Goal: Information Seeking & Learning: Learn about a topic

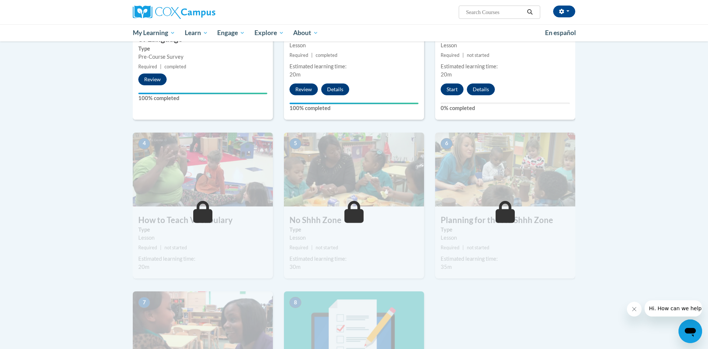
scroll to position [253, 0]
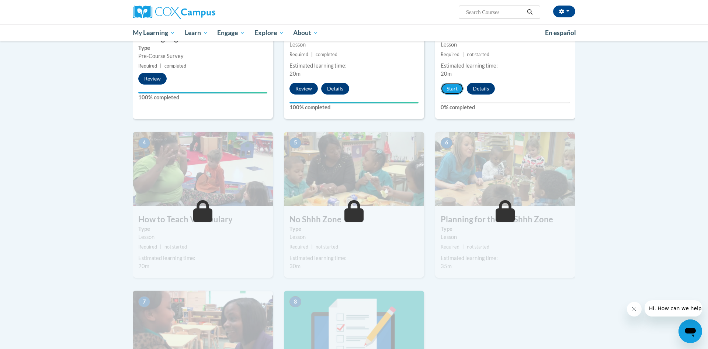
click at [450, 84] on button "Start" at bounding box center [452, 89] width 23 height 12
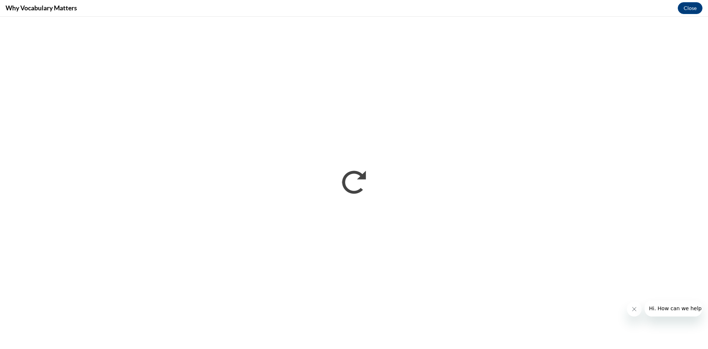
scroll to position [0, 0]
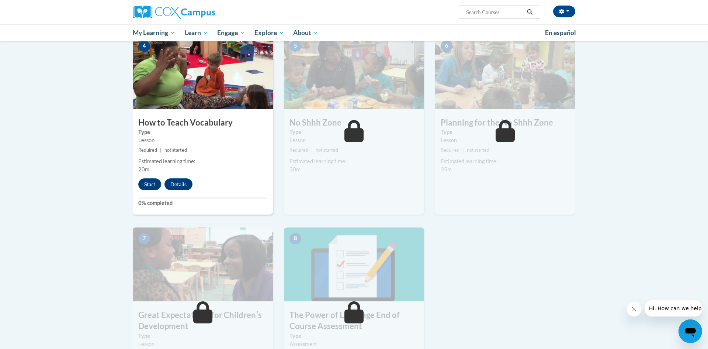
scroll to position [353, 0]
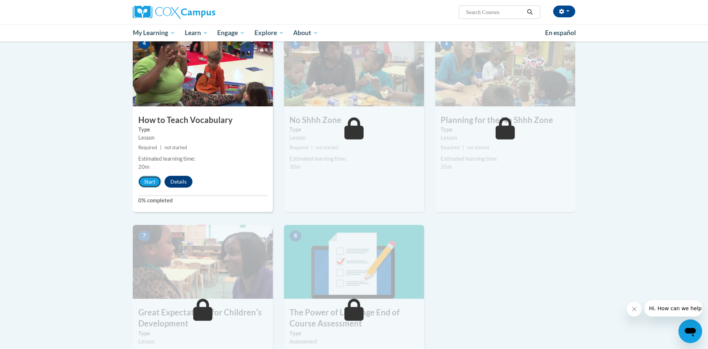
click at [157, 178] on button "Start" at bounding box center [149, 182] width 23 height 12
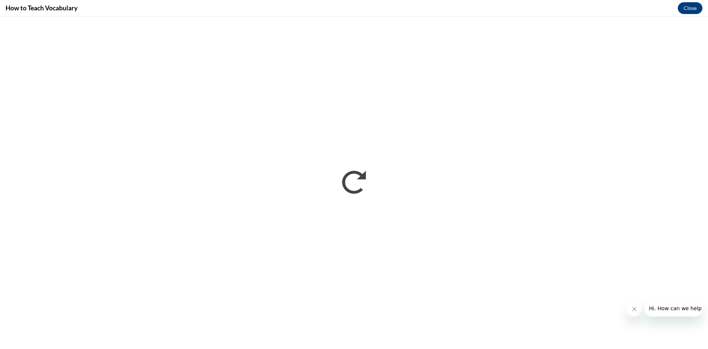
scroll to position [0, 0]
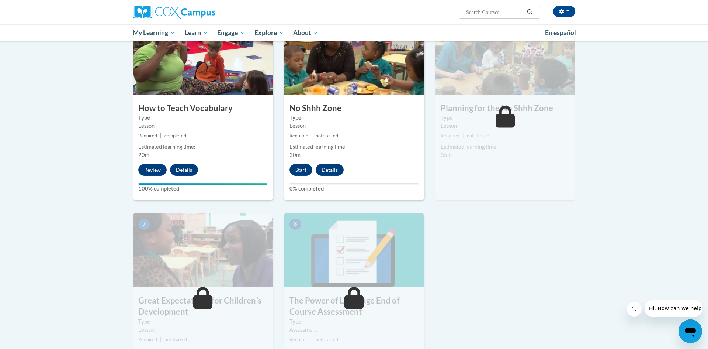
scroll to position [365, 0]
click at [299, 167] on button "Start" at bounding box center [301, 169] width 23 height 12
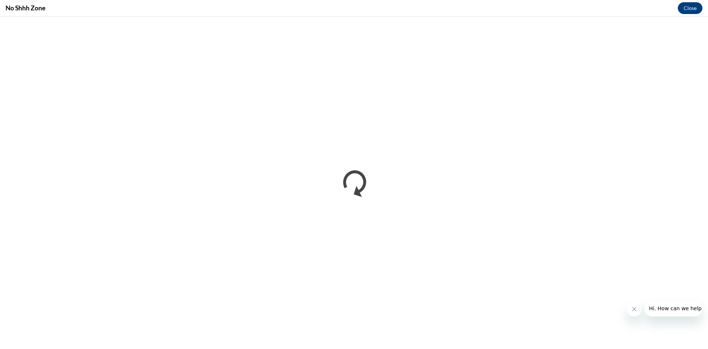
scroll to position [0, 0]
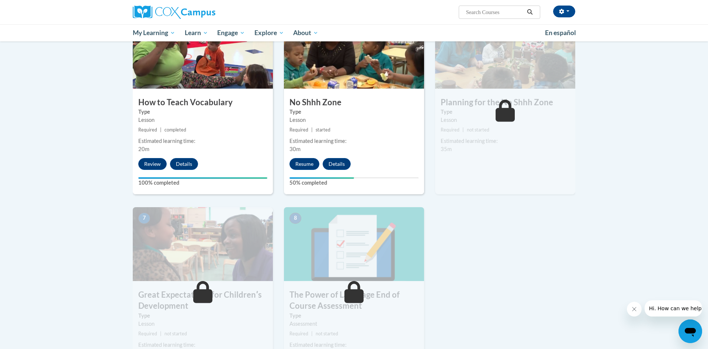
scroll to position [371, 0]
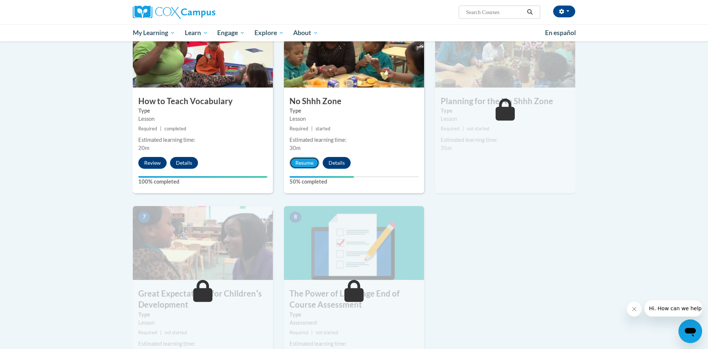
click at [304, 163] on button "Resume" at bounding box center [305, 163] width 30 height 12
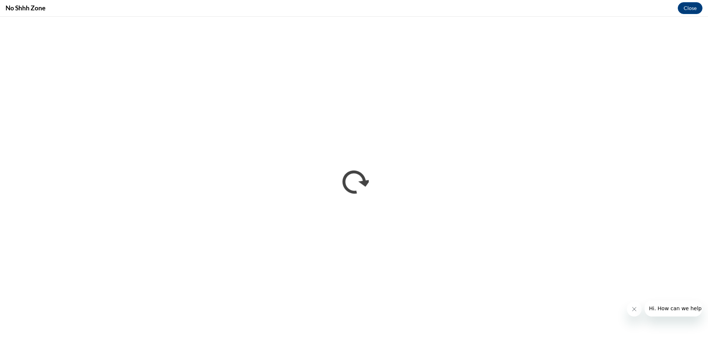
scroll to position [0, 0]
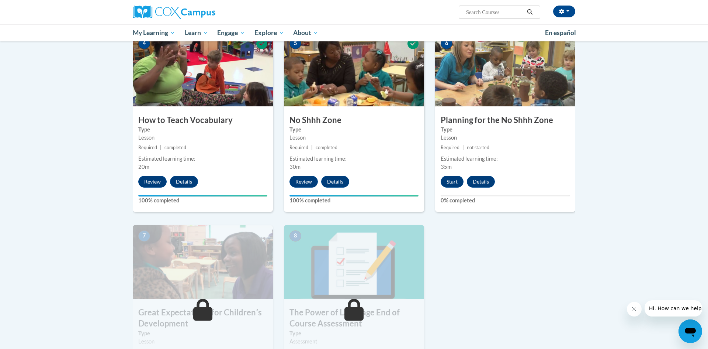
scroll to position [356, 0]
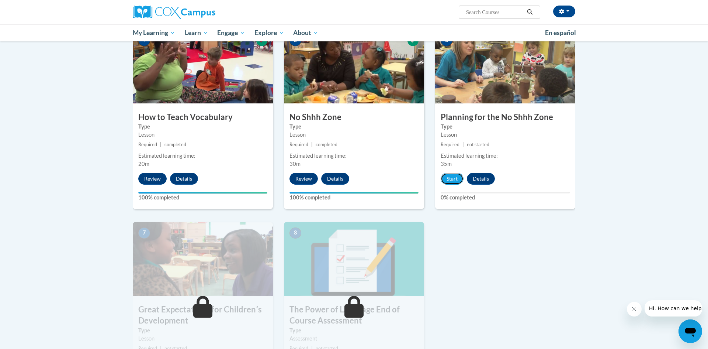
click at [451, 179] on button "Start" at bounding box center [452, 179] width 23 height 12
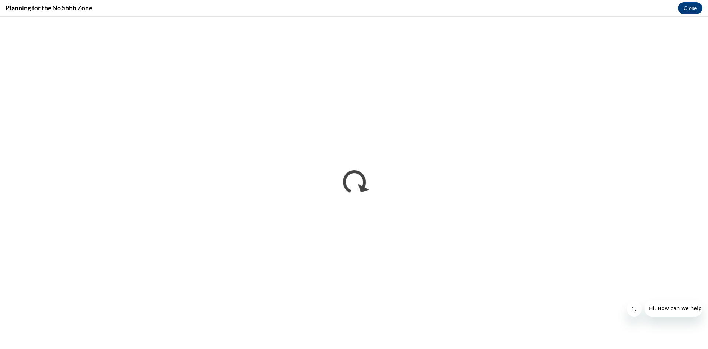
scroll to position [0, 0]
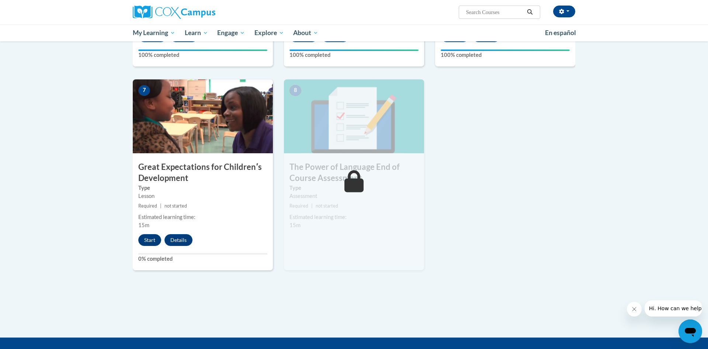
scroll to position [486, 0]
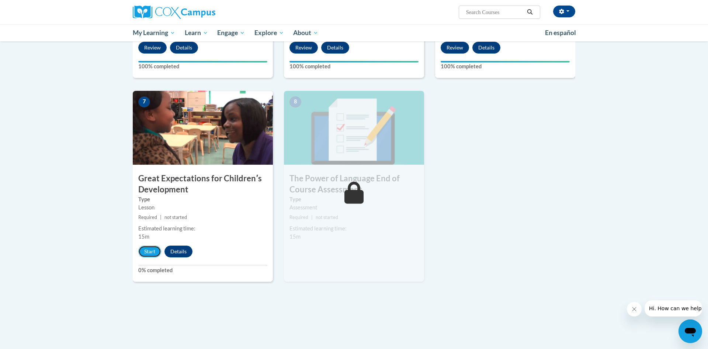
click at [149, 250] on button "Start" at bounding box center [149, 251] width 23 height 12
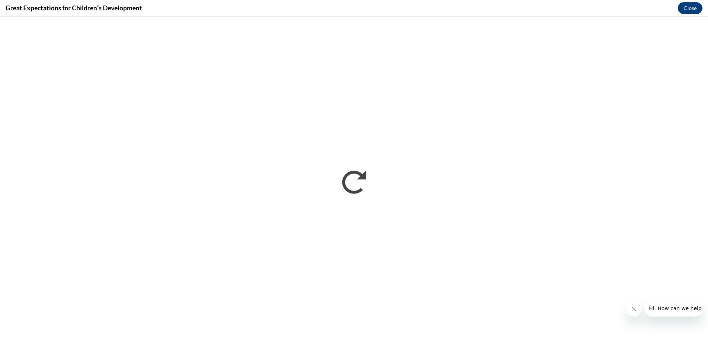
scroll to position [0, 0]
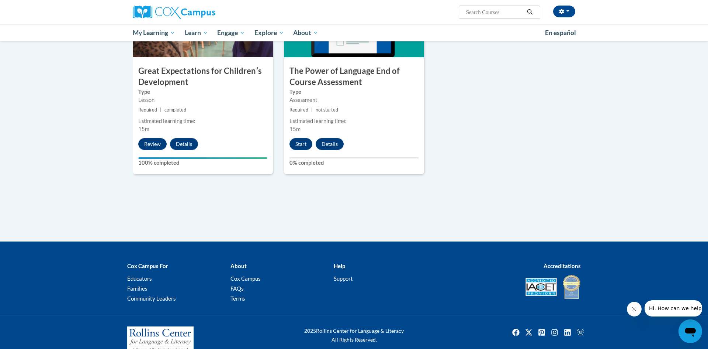
scroll to position [595, 0]
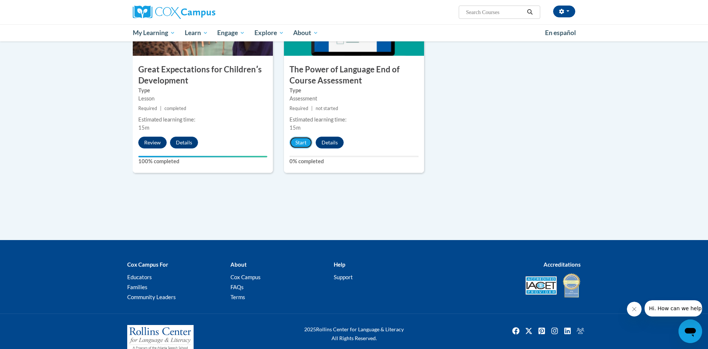
click at [302, 139] on button "Start" at bounding box center [301, 142] width 23 height 12
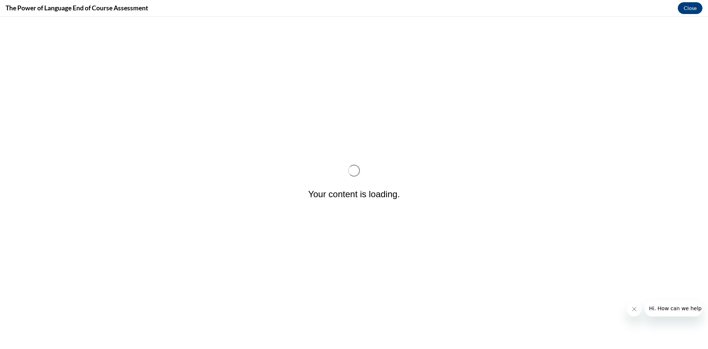
scroll to position [0, 0]
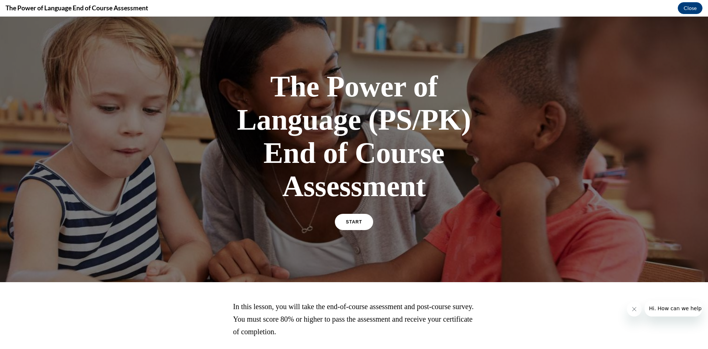
click at [355, 215] on link "START" at bounding box center [354, 222] width 38 height 16
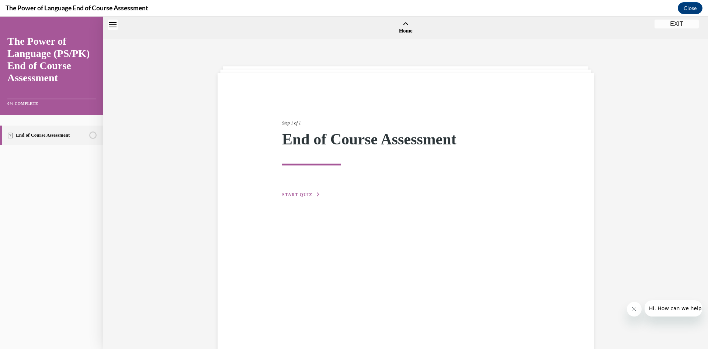
scroll to position [23, 0]
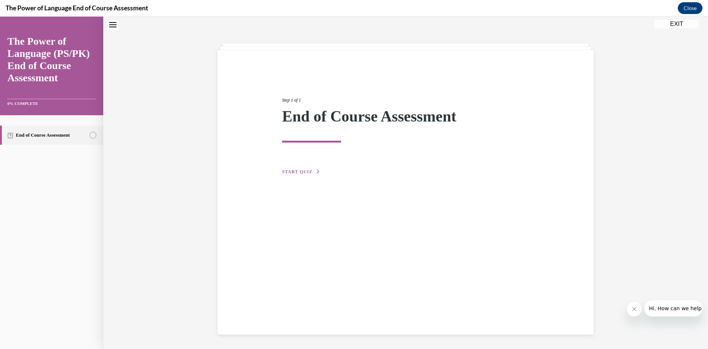
click at [309, 173] on span "START QUIZ" at bounding box center [297, 171] width 30 height 5
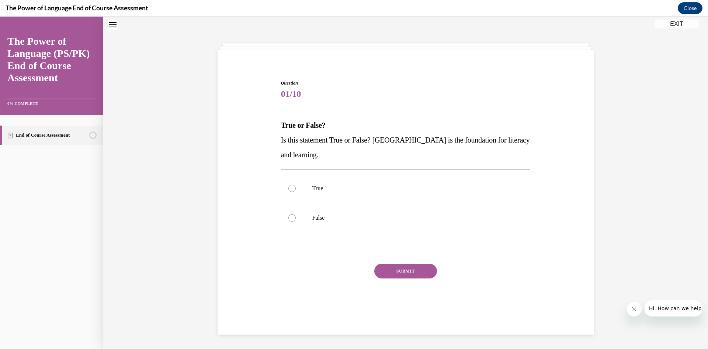
click at [320, 187] on p "True" at bounding box center [412, 187] width 200 height 7
click at [296, 187] on input "True" at bounding box center [291, 187] width 7 height 7
radio input "true"
click at [418, 271] on button "SUBMIT" at bounding box center [405, 270] width 63 height 15
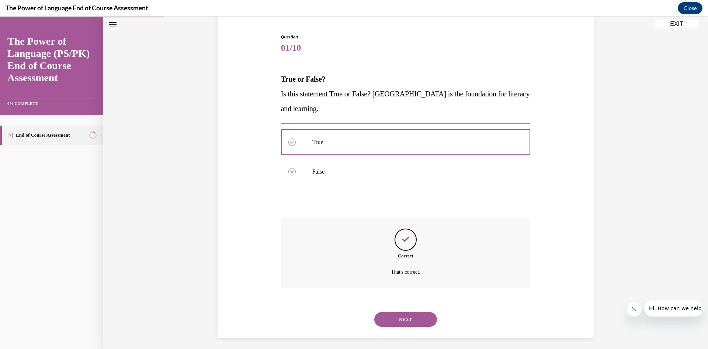
scroll to position [73, 0]
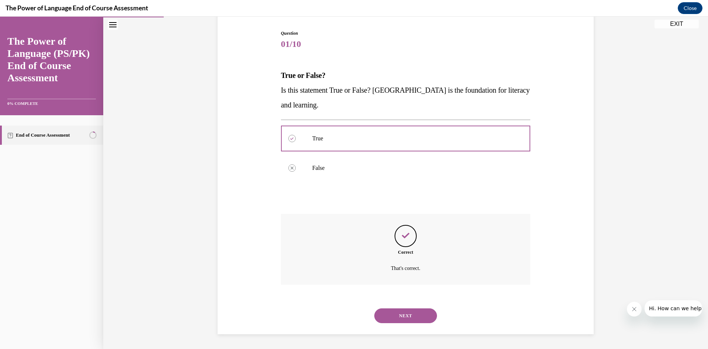
click at [422, 317] on button "NEXT" at bounding box center [405, 315] width 63 height 15
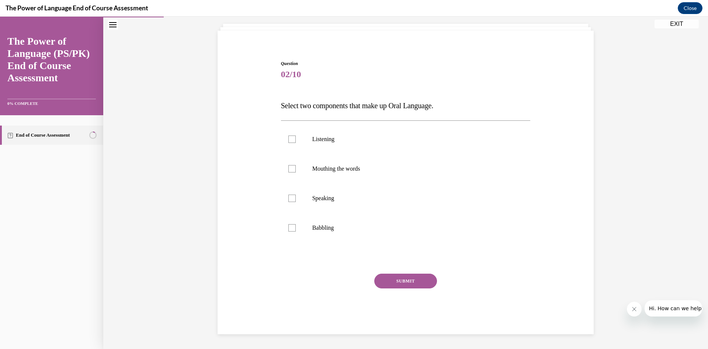
scroll to position [42, 0]
click at [328, 145] on label "Listening" at bounding box center [406, 139] width 250 height 30
click at [296, 143] on input "Listening" at bounding box center [291, 138] width 7 height 7
checkbox input "true"
click at [328, 229] on p "Babbling" at bounding box center [412, 227] width 200 height 7
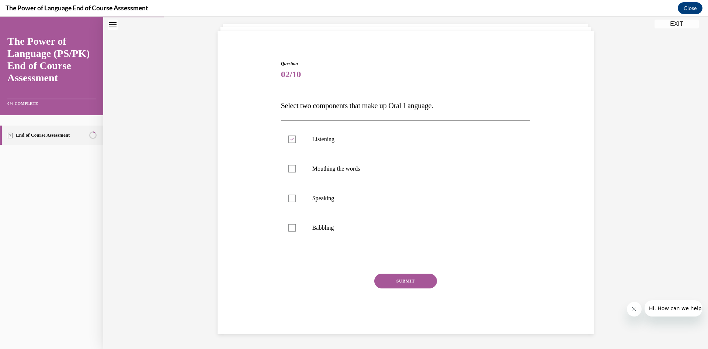
click at [296, 229] on input "Babbling" at bounding box center [291, 227] width 7 height 7
checkbox input "true"
click at [402, 279] on button "SUBMIT" at bounding box center [405, 280] width 63 height 15
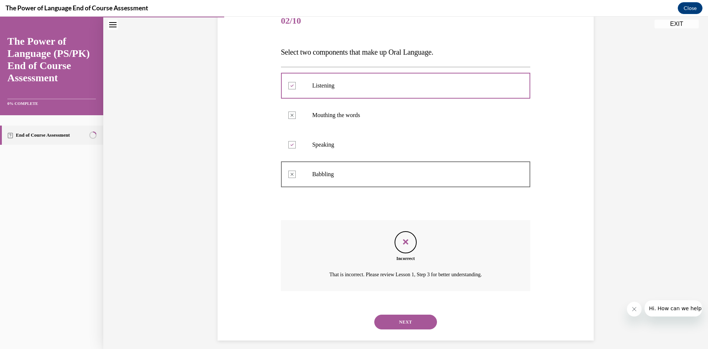
scroll to position [102, 0]
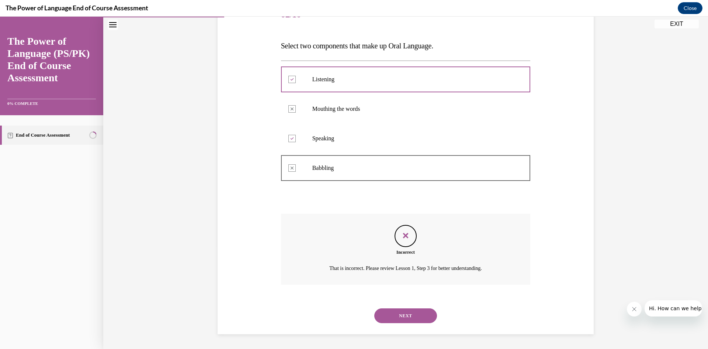
click at [418, 310] on button "NEXT" at bounding box center [405, 315] width 63 height 15
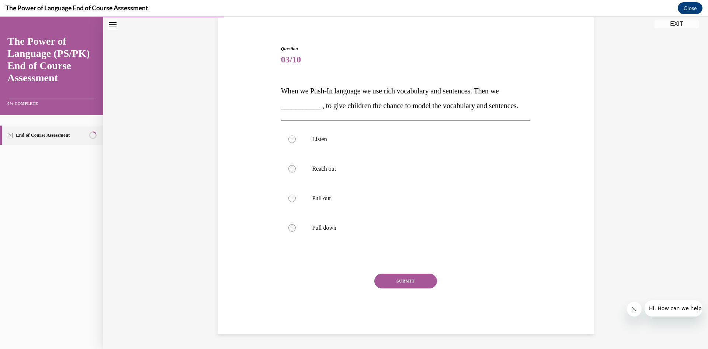
scroll to position [72, 0]
click at [317, 141] on p "Listen" at bounding box center [412, 138] width 200 height 7
click at [296, 141] on input "Listen" at bounding box center [291, 138] width 7 height 7
radio input "true"
click at [421, 275] on button "SUBMIT" at bounding box center [405, 280] width 63 height 15
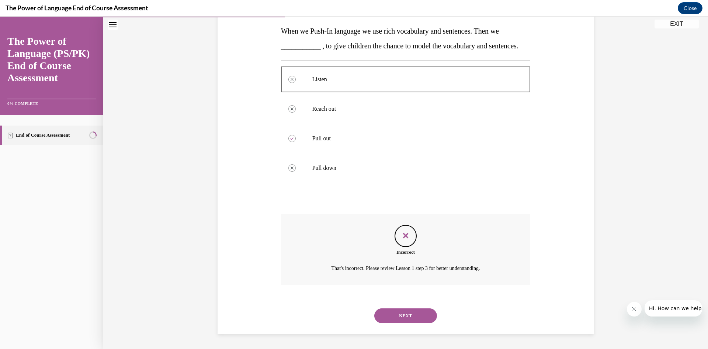
scroll to position [132, 0]
click at [418, 320] on button "NEXT" at bounding box center [405, 315] width 63 height 15
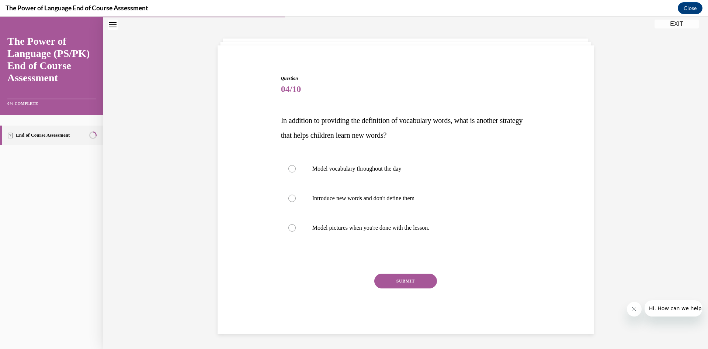
click at [390, 169] on p "Model vocabulary throughout the day" at bounding box center [412, 168] width 200 height 7
click at [296, 169] on input "Model vocabulary throughout the day" at bounding box center [291, 168] width 7 height 7
radio input "true"
click at [409, 280] on button "SUBMIT" at bounding box center [405, 280] width 63 height 15
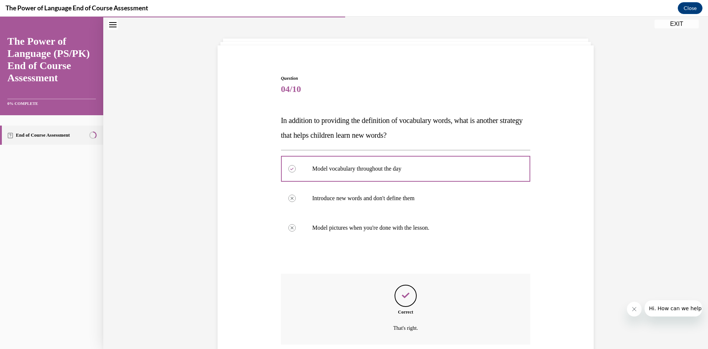
scroll to position [87, 0]
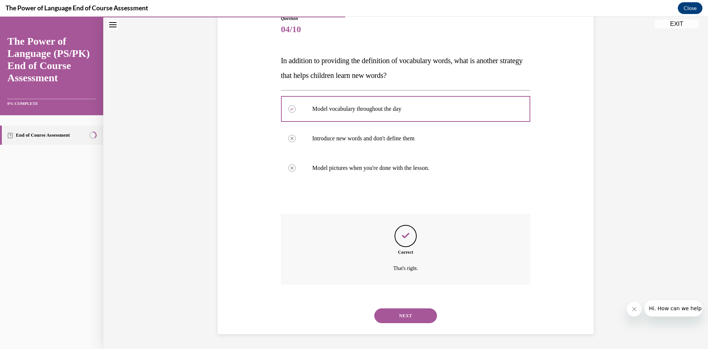
click at [423, 312] on button "NEXT" at bounding box center [405, 315] width 63 height 15
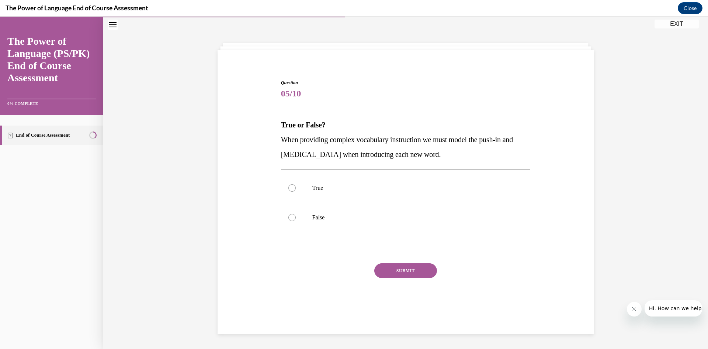
scroll to position [23, 0]
click at [316, 215] on p "False" at bounding box center [412, 217] width 200 height 7
click at [296, 215] on input "False" at bounding box center [291, 217] width 7 height 7
radio input "true"
click at [417, 267] on button "SUBMIT" at bounding box center [405, 270] width 63 height 15
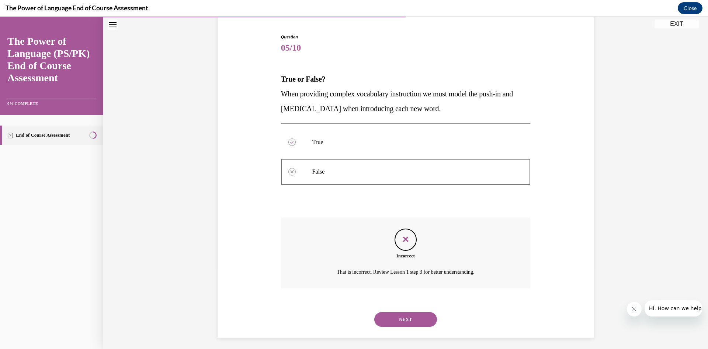
scroll to position [73, 0]
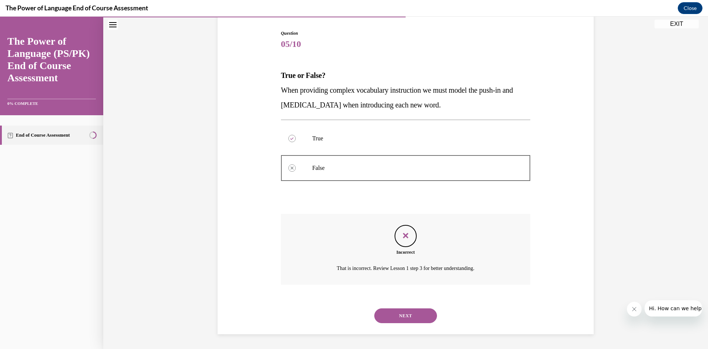
click at [422, 315] on button "NEXT" at bounding box center [405, 315] width 63 height 15
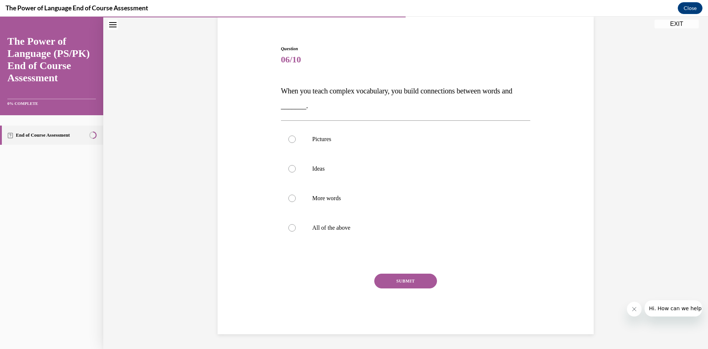
scroll to position [23, 0]
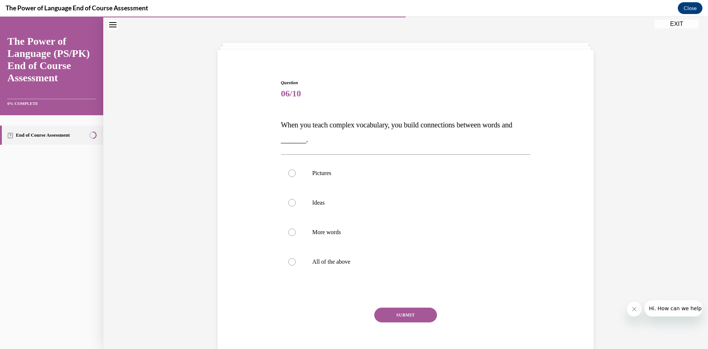
click at [335, 229] on p "More words" at bounding box center [412, 231] width 200 height 7
click at [296, 229] on input "More words" at bounding box center [291, 231] width 7 height 7
radio input "true"
click at [320, 200] on p "Ideas" at bounding box center [412, 202] width 200 height 7
click at [296, 200] on input "Ideas" at bounding box center [291, 202] width 7 height 7
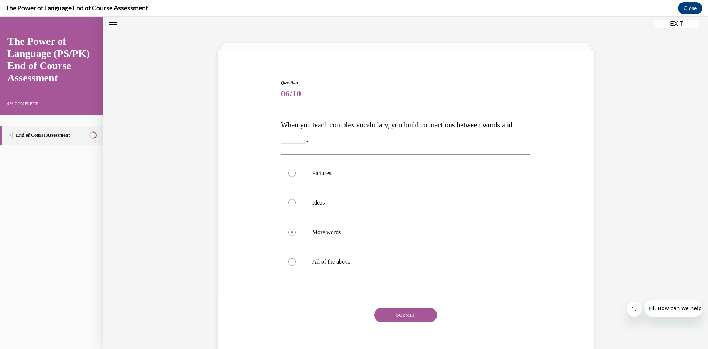
radio input "true"
click at [327, 171] on p "Pictures" at bounding box center [412, 172] width 200 height 7
click at [296, 171] on input "Pictures" at bounding box center [291, 172] width 7 height 7
radio input "true"
click at [316, 200] on p "Ideas" at bounding box center [412, 202] width 200 height 7
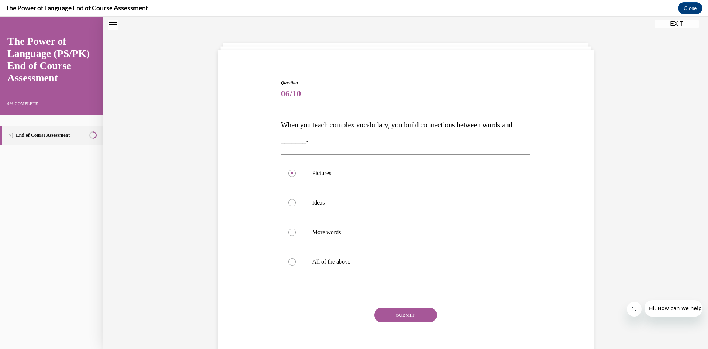
click at [296, 200] on input "Ideas" at bounding box center [291, 202] width 7 height 7
radio input "true"
click at [426, 321] on button "SUBMIT" at bounding box center [405, 314] width 63 height 15
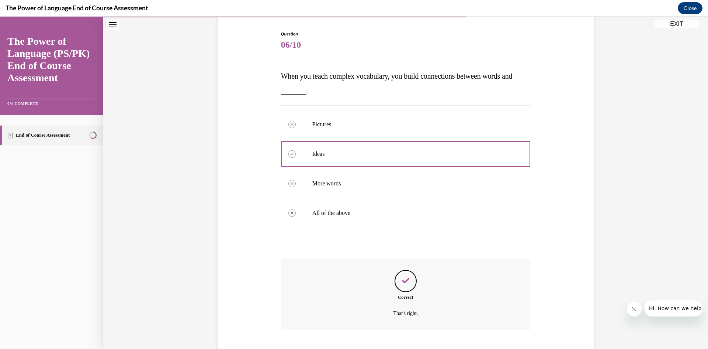
scroll to position [117, 0]
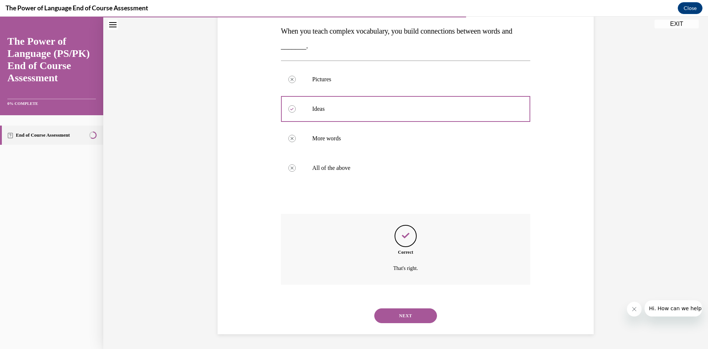
click at [419, 317] on button "NEXT" at bounding box center [405, 315] width 63 height 15
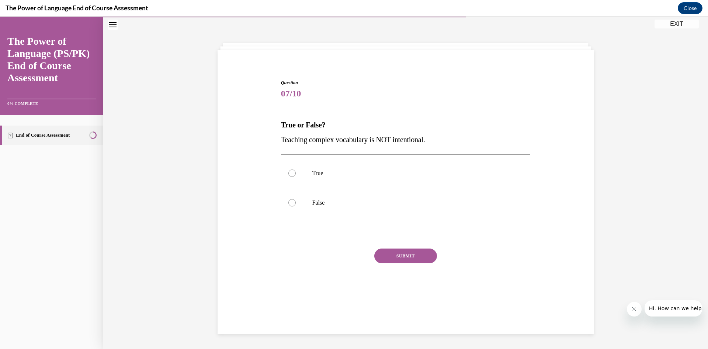
click at [319, 204] on p "False" at bounding box center [412, 202] width 200 height 7
click at [296, 204] on input "False" at bounding box center [291, 202] width 7 height 7
radio input "true"
click at [411, 261] on button "SUBMIT" at bounding box center [405, 255] width 63 height 15
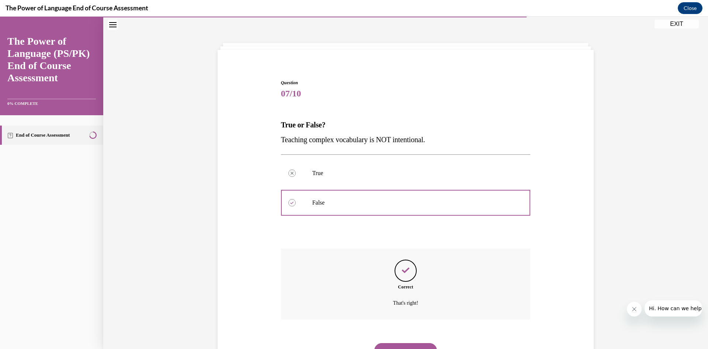
scroll to position [58, 0]
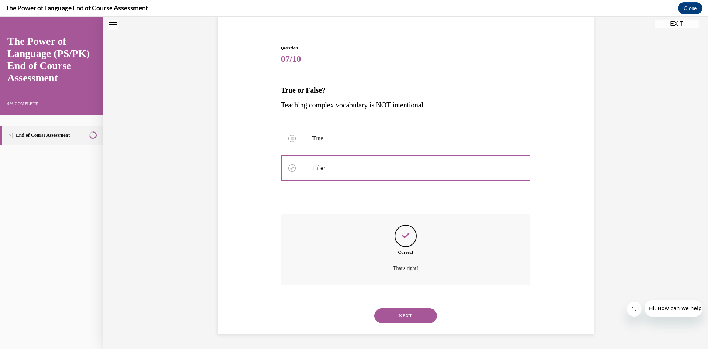
click at [420, 310] on button "NEXT" at bounding box center [405, 315] width 63 height 15
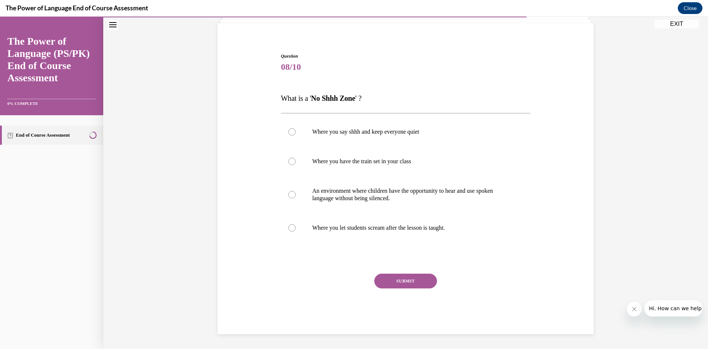
scroll to position [31, 0]
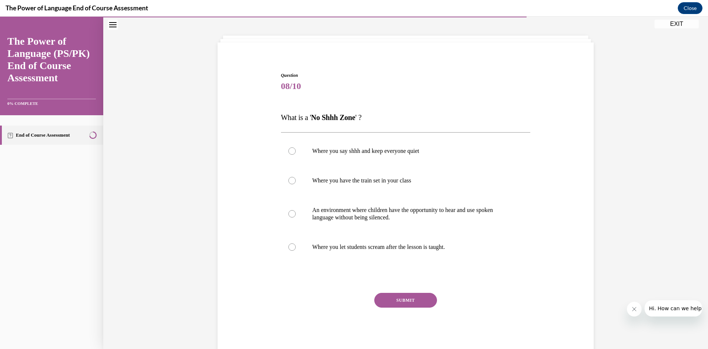
click at [395, 210] on p "An environment where children have the opportunity to hear and use spoken langu…" at bounding box center [412, 213] width 200 height 15
click at [296, 210] on input "An environment where children have the opportunity to hear and use spoken langu…" at bounding box center [291, 213] width 7 height 7
radio input "true"
click at [408, 299] on button "SUBMIT" at bounding box center [405, 299] width 63 height 15
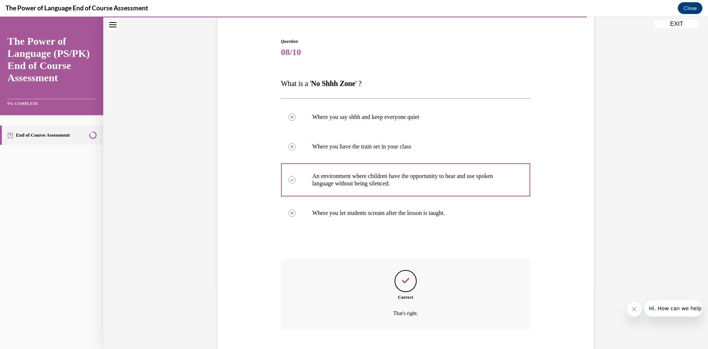
scroll to position [110, 0]
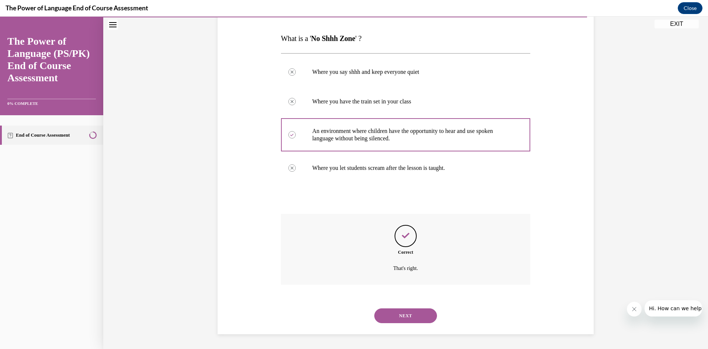
click at [411, 310] on button "NEXT" at bounding box center [405, 315] width 63 height 15
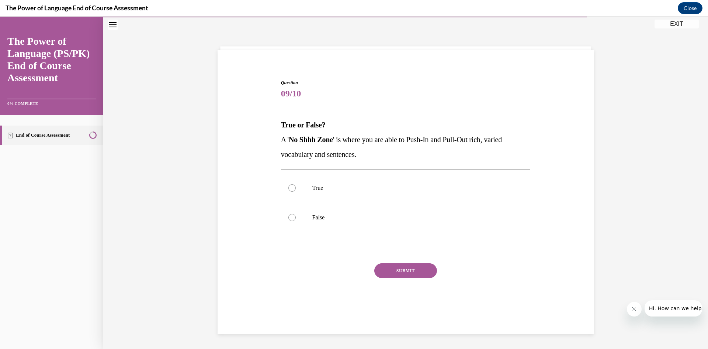
scroll to position [23, 0]
click at [315, 185] on p "True" at bounding box center [412, 187] width 200 height 7
click at [296, 185] on input "True" at bounding box center [291, 187] width 7 height 7
radio input "true"
click at [409, 265] on button "SUBMIT" at bounding box center [405, 270] width 63 height 15
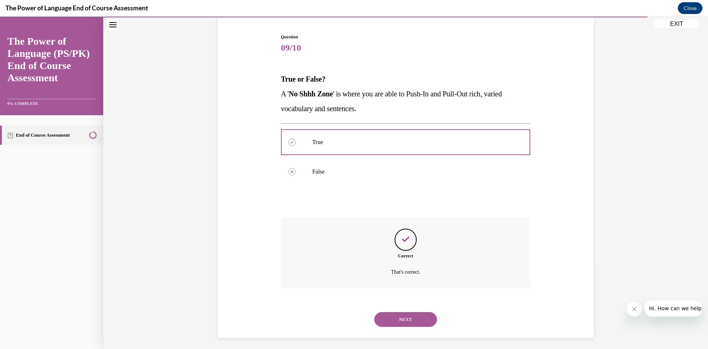
scroll to position [73, 0]
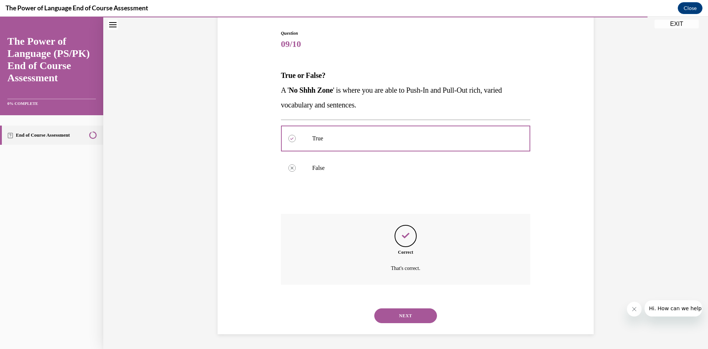
click at [419, 310] on button "NEXT" at bounding box center [405, 315] width 63 height 15
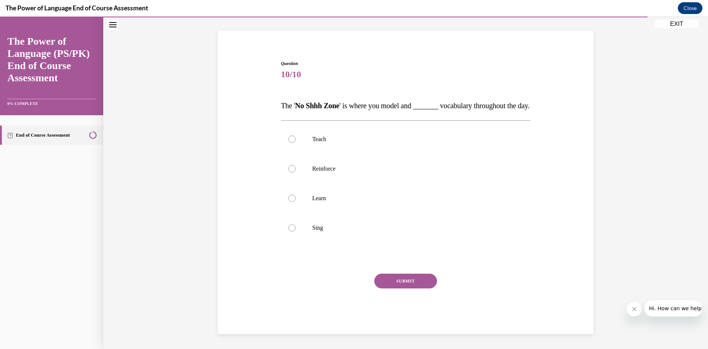
scroll to position [23, 0]
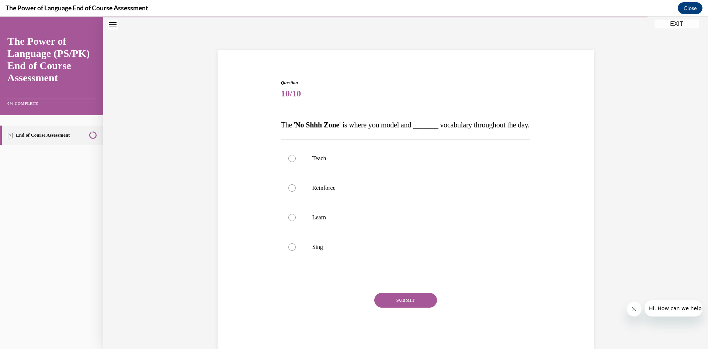
click at [319, 162] on p "Teach" at bounding box center [412, 158] width 200 height 7
click at [296, 162] on input "Teach" at bounding box center [291, 158] width 7 height 7
radio input "true"
click at [416, 307] on button "SUBMIT" at bounding box center [405, 299] width 63 height 15
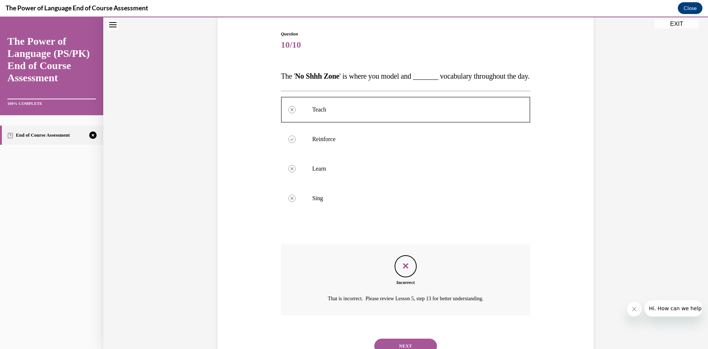
scroll to position [117, 0]
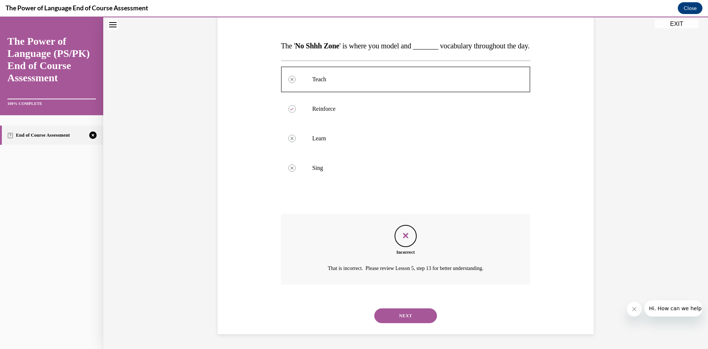
click at [419, 310] on button "NEXT" at bounding box center [405, 315] width 63 height 15
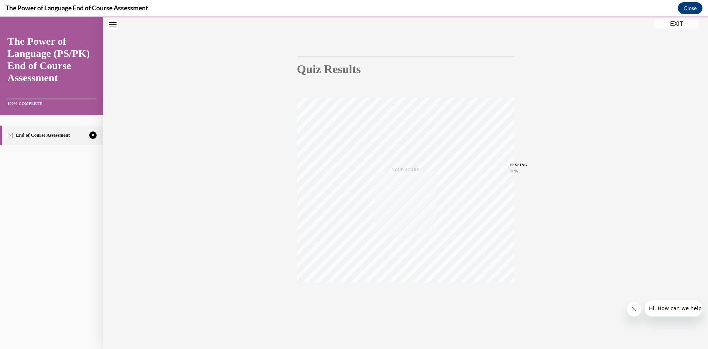
scroll to position [46, 0]
click at [404, 301] on icon "button" at bounding box center [406, 303] width 26 height 8
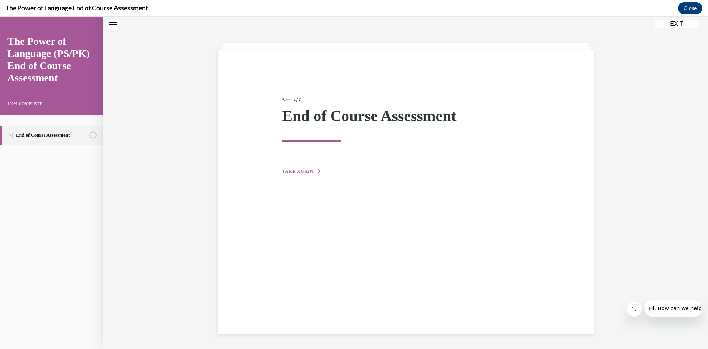
scroll to position [23, 0]
click at [308, 180] on div "Step 1 of 1 End of Course Assessment TAKE AGAIN" at bounding box center [406, 192] width 376 height 284
click at [308, 170] on span "TAKE AGAIN" at bounding box center [297, 171] width 31 height 5
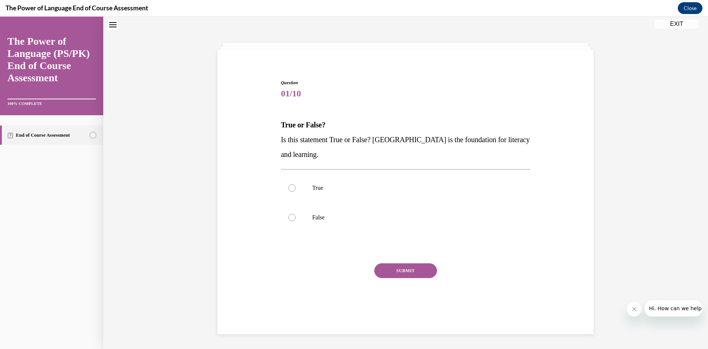
click at [313, 186] on p "True" at bounding box center [412, 187] width 200 height 7
click at [296, 186] on input "True" at bounding box center [291, 187] width 7 height 7
radio input "true"
click at [408, 269] on button "SUBMIT" at bounding box center [405, 270] width 63 height 15
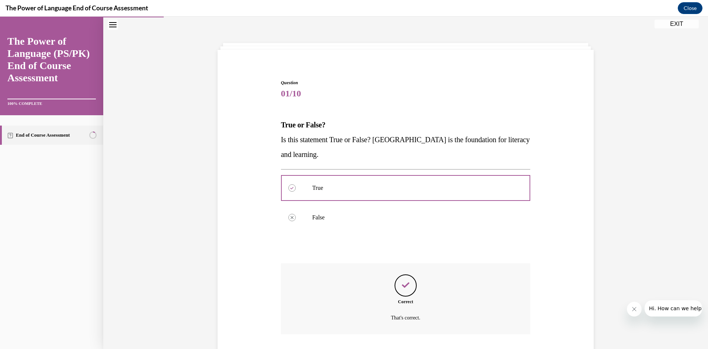
scroll to position [73, 0]
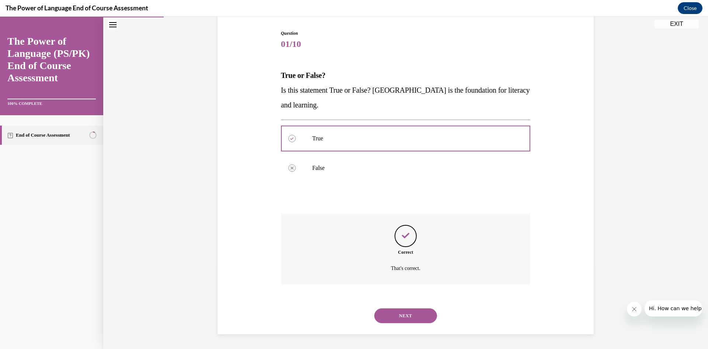
click at [418, 309] on button "NEXT" at bounding box center [405, 315] width 63 height 15
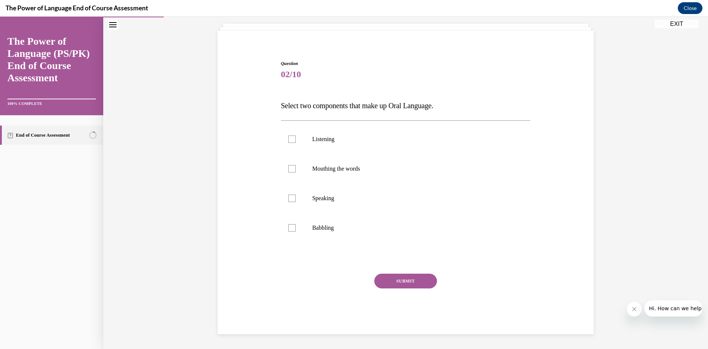
scroll to position [42, 0]
click at [331, 139] on p "Listening" at bounding box center [412, 138] width 200 height 7
click at [296, 139] on input "Listening" at bounding box center [291, 138] width 7 height 7
checkbox input "true"
click at [326, 196] on p "Speaking" at bounding box center [412, 197] width 200 height 7
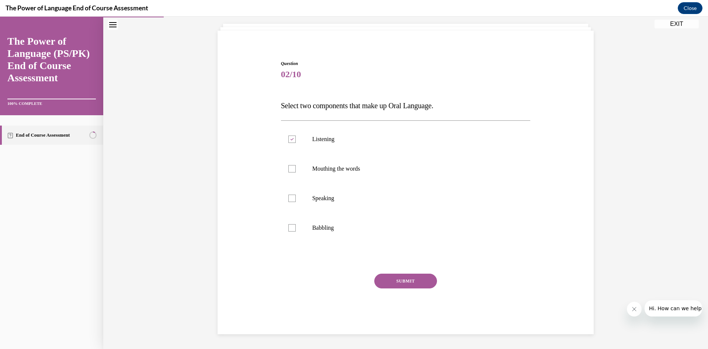
click at [296, 196] on input "Speaking" at bounding box center [291, 197] width 7 height 7
checkbox input "true"
click at [413, 278] on button "SUBMIT" at bounding box center [405, 280] width 63 height 15
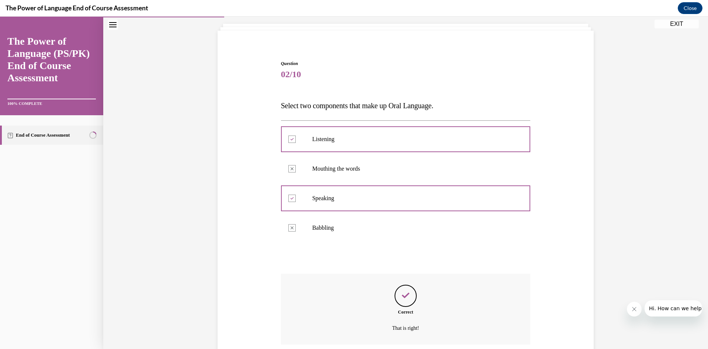
scroll to position [102, 0]
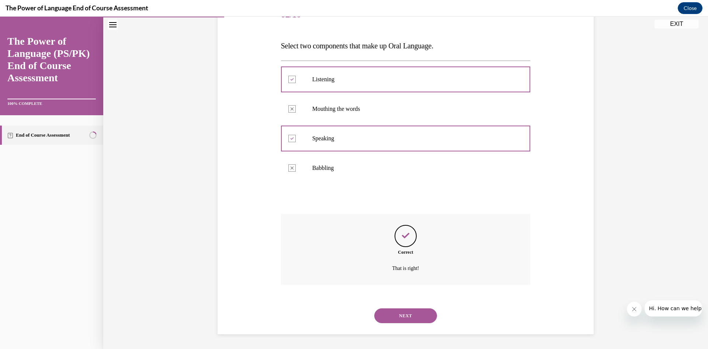
click at [415, 308] on button "NEXT" at bounding box center [405, 315] width 63 height 15
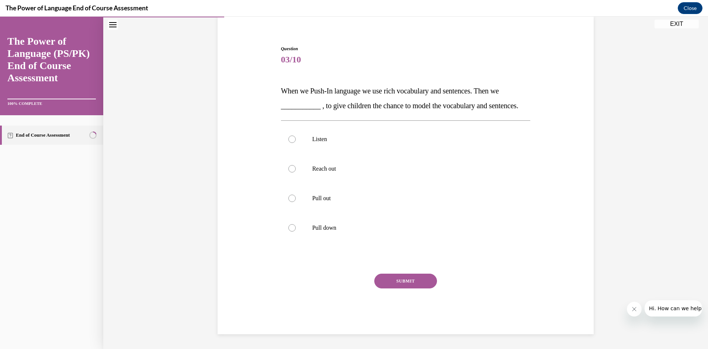
scroll to position [72, 0]
click at [328, 199] on p "Pull out" at bounding box center [412, 197] width 200 height 7
click at [296, 199] on input "Pull out" at bounding box center [291, 197] width 7 height 7
radio input "true"
click at [417, 277] on button "SUBMIT" at bounding box center [405, 280] width 63 height 15
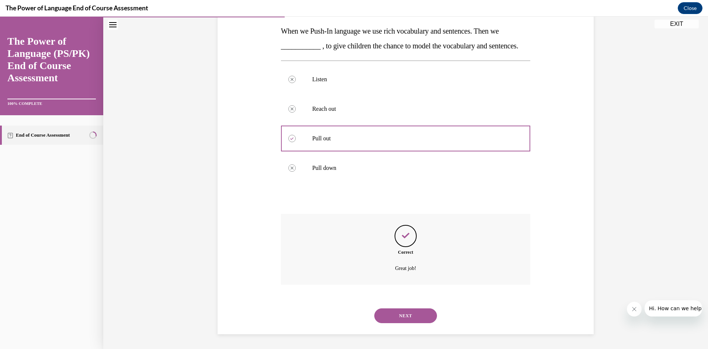
scroll to position [132, 0]
click at [421, 313] on button "NEXT" at bounding box center [405, 315] width 63 height 15
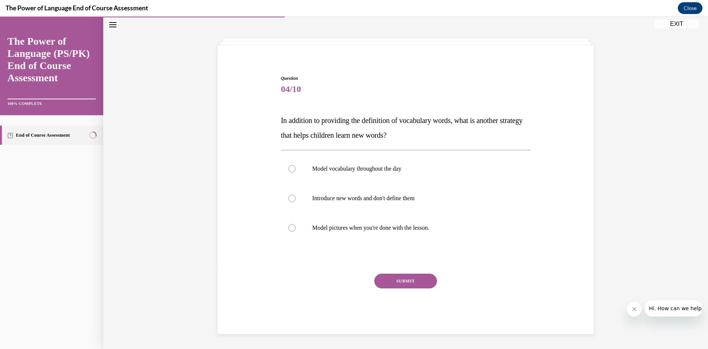
scroll to position [28, 0]
click at [386, 164] on label "Model vocabulary throughout the day" at bounding box center [406, 169] width 250 height 30
click at [296, 165] on input "Model vocabulary throughout the day" at bounding box center [291, 168] width 7 height 7
radio input "true"
click at [417, 278] on button "SUBMIT" at bounding box center [405, 280] width 63 height 15
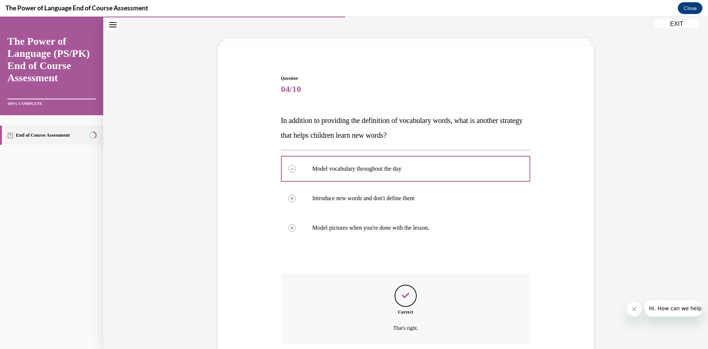
scroll to position [87, 0]
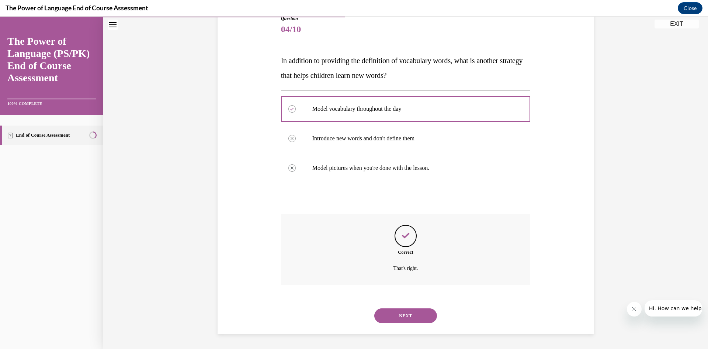
click at [419, 314] on button "NEXT" at bounding box center [405, 315] width 63 height 15
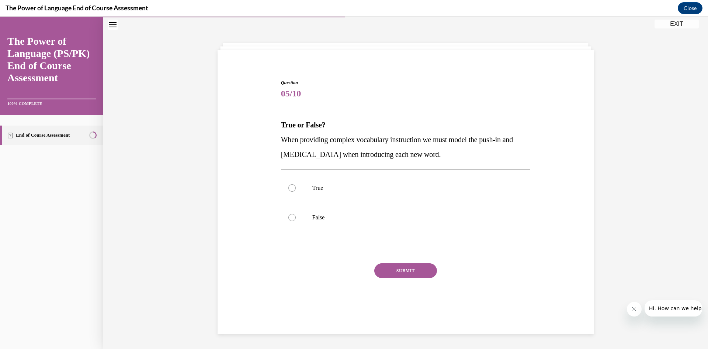
scroll to position [23, 0]
click at [314, 193] on label "True" at bounding box center [406, 188] width 250 height 30
click at [296, 191] on input "True" at bounding box center [291, 187] width 7 height 7
radio input "true"
click at [409, 270] on button "SUBMIT" at bounding box center [405, 270] width 63 height 15
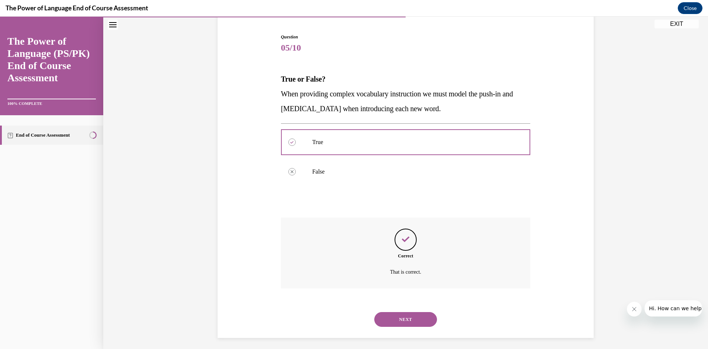
scroll to position [73, 0]
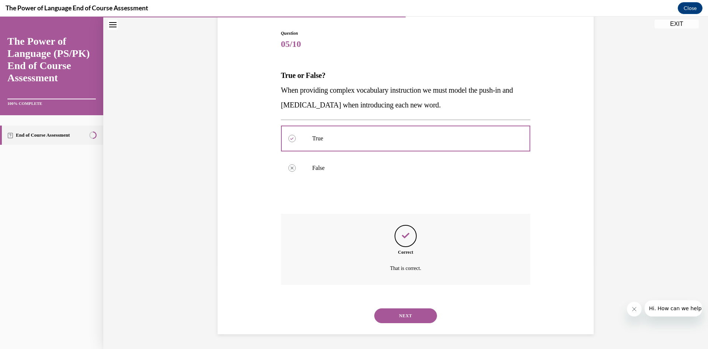
click at [419, 314] on button "NEXT" at bounding box center [405, 315] width 63 height 15
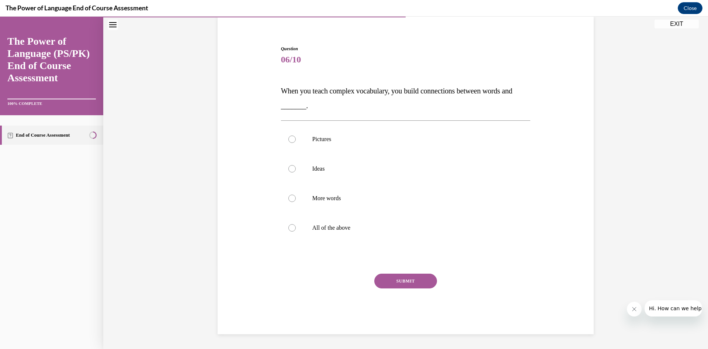
scroll to position [23, 0]
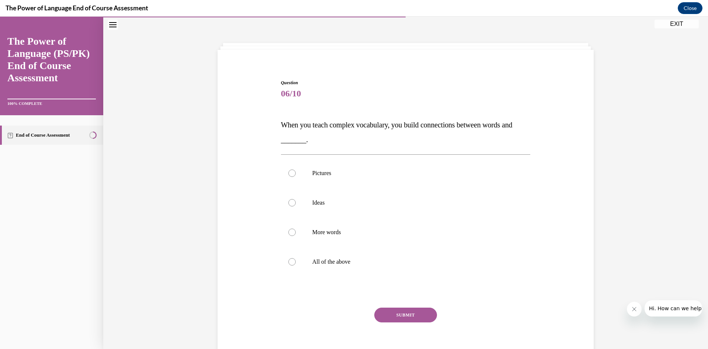
click at [321, 204] on p "Ideas" at bounding box center [412, 202] width 200 height 7
click at [296, 204] on input "Ideas" at bounding box center [291, 202] width 7 height 7
radio input "true"
click at [408, 315] on button "SUBMIT" at bounding box center [405, 314] width 63 height 15
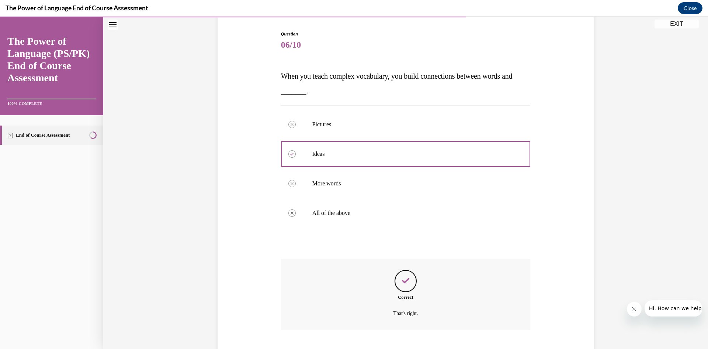
scroll to position [117, 0]
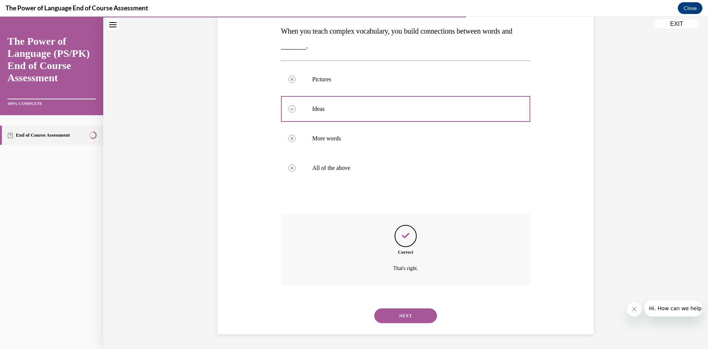
click at [422, 309] on button "NEXT" at bounding box center [405, 315] width 63 height 15
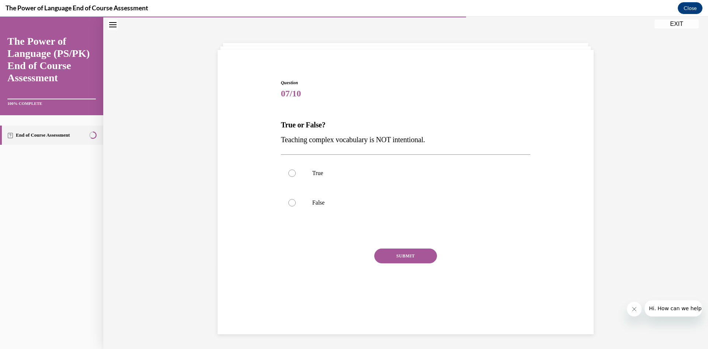
scroll to position [23, 0]
click at [305, 203] on label "False" at bounding box center [406, 203] width 250 height 30
click at [296, 203] on input "False" at bounding box center [291, 202] width 7 height 7
radio input "true"
click at [402, 254] on button "SUBMIT" at bounding box center [405, 255] width 63 height 15
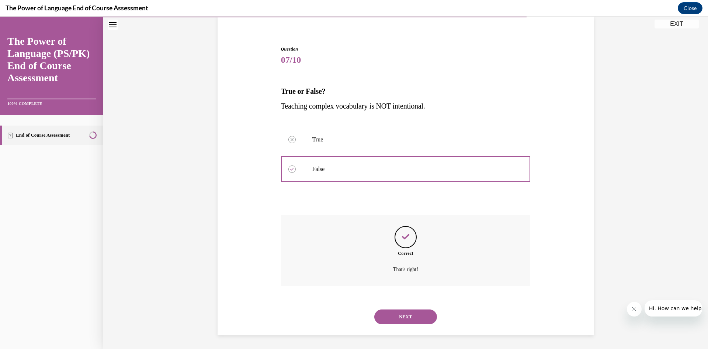
scroll to position [58, 0]
click at [424, 310] on button "NEXT" at bounding box center [405, 315] width 63 height 15
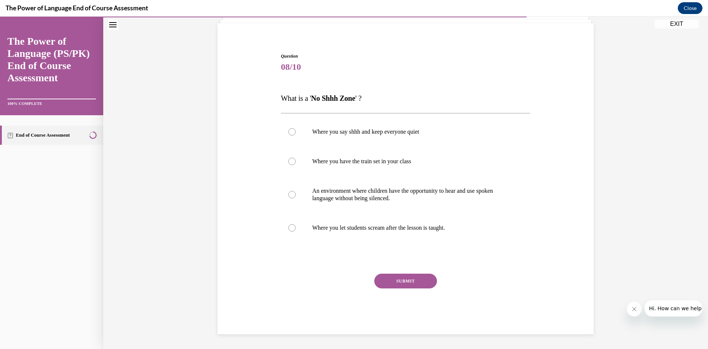
scroll to position [31, 0]
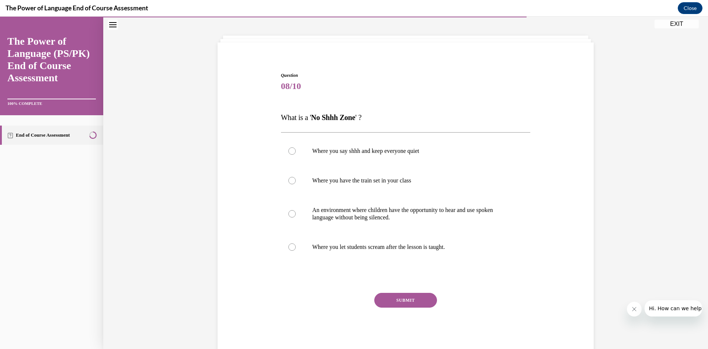
click at [415, 211] on p "An environment where children have the opportunity to hear and use spoken langu…" at bounding box center [412, 213] width 200 height 15
click at [296, 211] on input "An environment where children have the opportunity to hear and use spoken langu…" at bounding box center [291, 213] width 7 height 7
radio input "true"
click at [412, 295] on button "SUBMIT" at bounding box center [405, 299] width 63 height 15
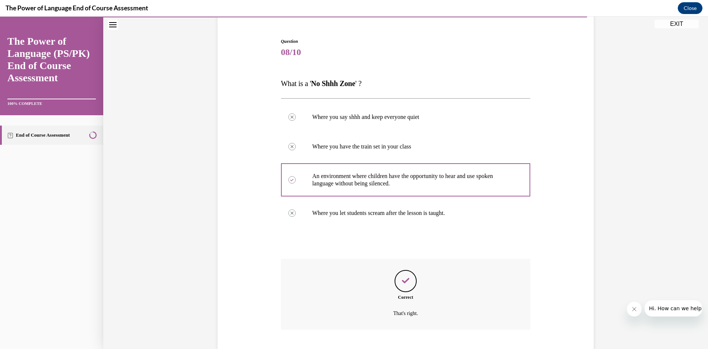
scroll to position [110, 0]
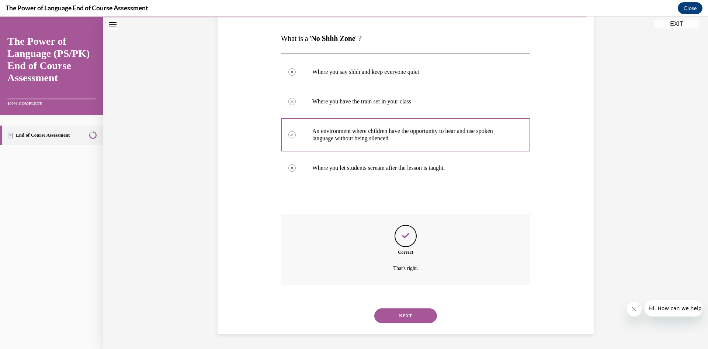
click at [419, 309] on button "NEXT" at bounding box center [405, 315] width 63 height 15
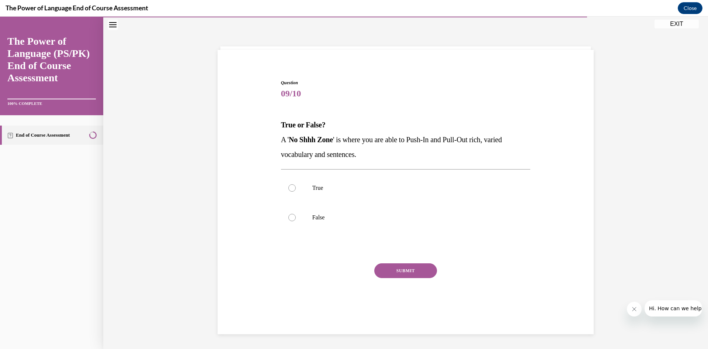
scroll to position [23, 0]
click at [316, 181] on label "True" at bounding box center [406, 188] width 250 height 30
click at [296, 184] on input "True" at bounding box center [291, 187] width 7 height 7
radio input "true"
click at [417, 270] on button "SUBMIT" at bounding box center [405, 270] width 63 height 15
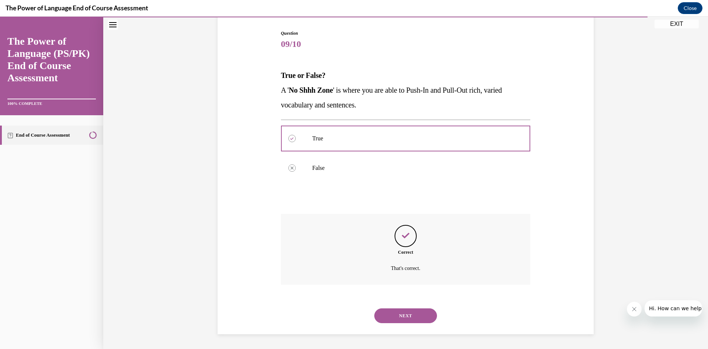
click at [419, 311] on button "NEXT" at bounding box center [405, 315] width 63 height 15
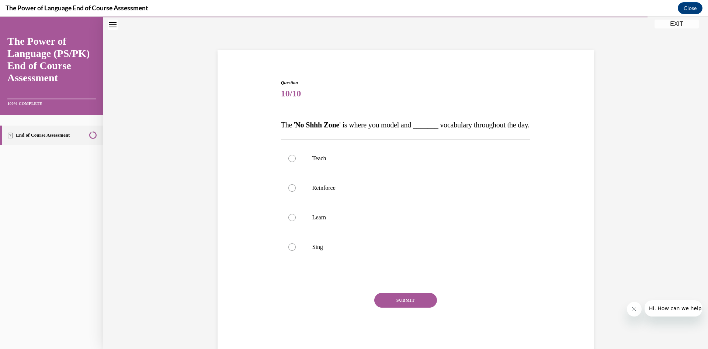
click at [325, 191] on p "Reinforce" at bounding box center [412, 187] width 200 height 7
click at [296, 191] on input "Reinforce" at bounding box center [291, 187] width 7 height 7
radio input "true"
click at [410, 307] on button "SUBMIT" at bounding box center [405, 299] width 63 height 15
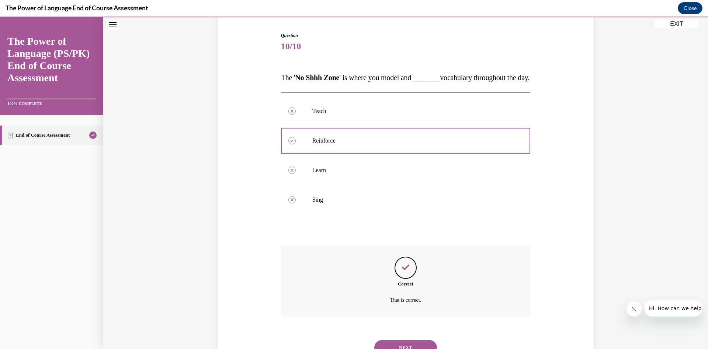
scroll to position [117, 0]
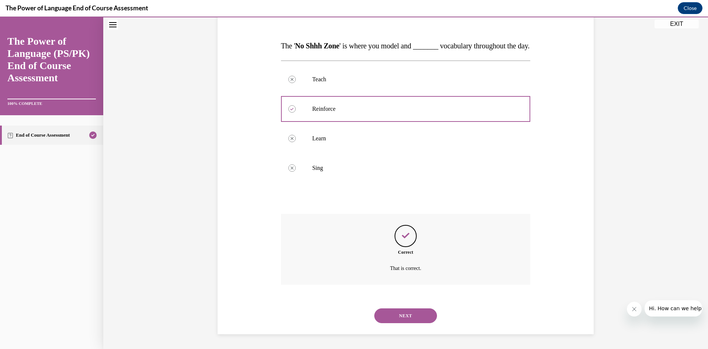
click at [417, 311] on button "NEXT" at bounding box center [405, 315] width 63 height 15
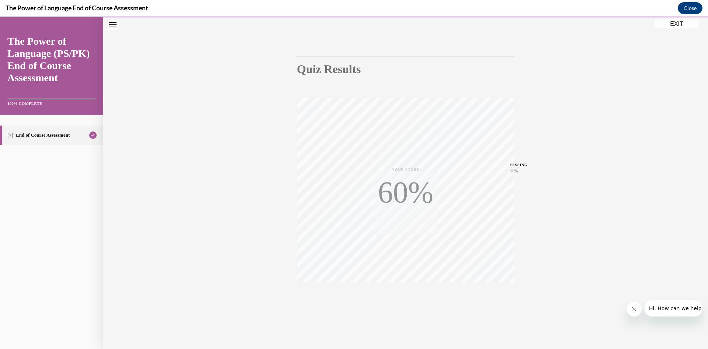
scroll to position [46, 0]
click at [406, 301] on icon "button" at bounding box center [406, 303] width 26 height 8
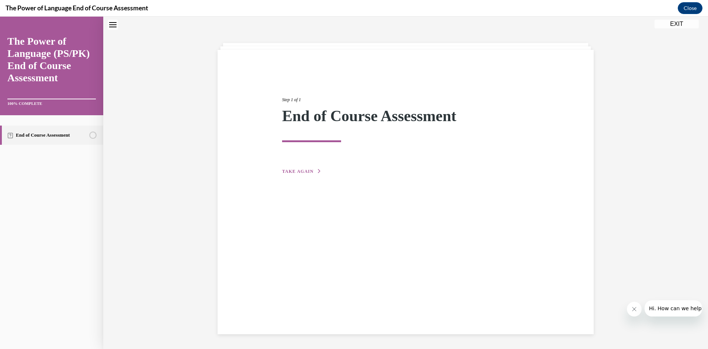
scroll to position [23, 0]
click at [676, 23] on button "EXIT" at bounding box center [677, 24] width 44 height 9
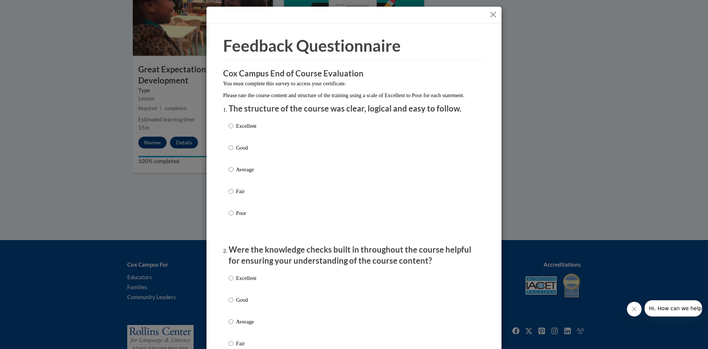
click at [252, 130] on p "Excellent" at bounding box center [246, 126] width 20 height 8
click at [233, 130] on input "Excellent" at bounding box center [231, 126] width 5 height 8
radio input "true"
click at [252, 282] on p "Excellent" at bounding box center [246, 278] width 20 height 8
click at [233, 282] on input "Excellent" at bounding box center [231, 278] width 5 height 8
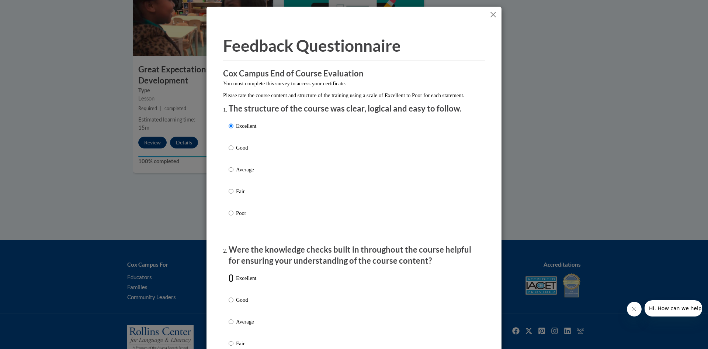
radio input "true"
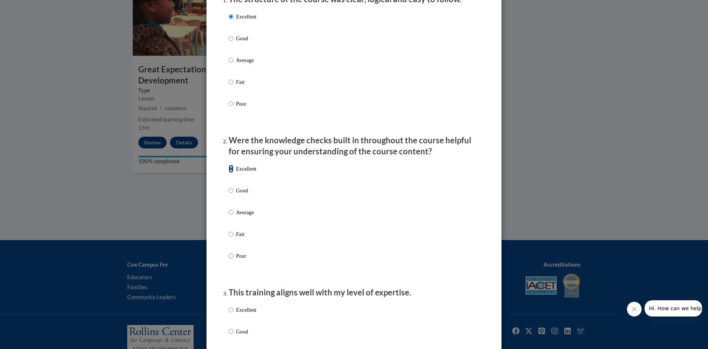
scroll to position [187, 0]
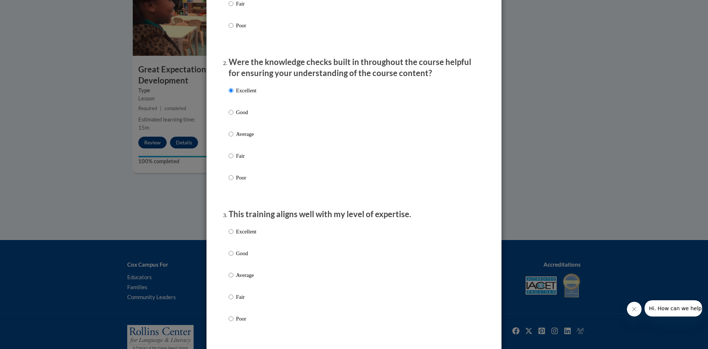
click at [255, 235] on p "Excellent" at bounding box center [246, 231] width 20 height 8
click at [233, 235] on input "Excellent" at bounding box center [231, 231] width 5 height 8
radio input "true"
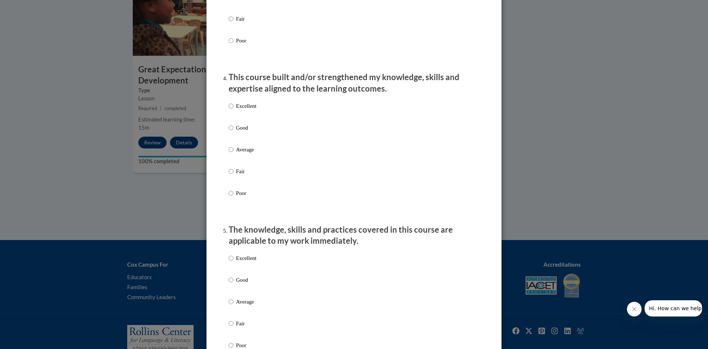
scroll to position [467, 0]
click at [253, 117] on label "Excellent" at bounding box center [243, 110] width 28 height 20
click at [233, 108] on input "Excellent" at bounding box center [231, 104] width 5 height 8
radio input "true"
click at [245, 260] on p "Excellent" at bounding box center [246, 256] width 20 height 8
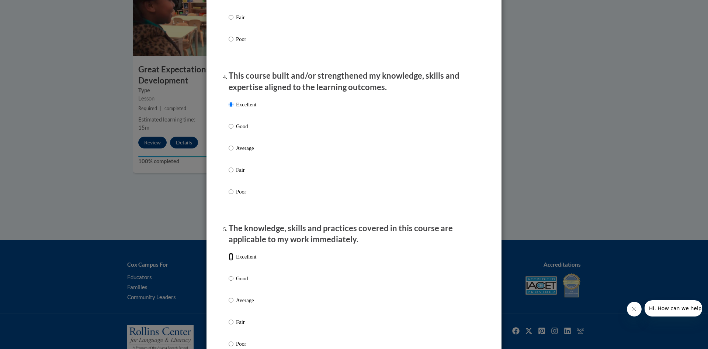
click at [233, 260] on input "Excellent" at bounding box center [231, 256] width 5 height 8
radio input "true"
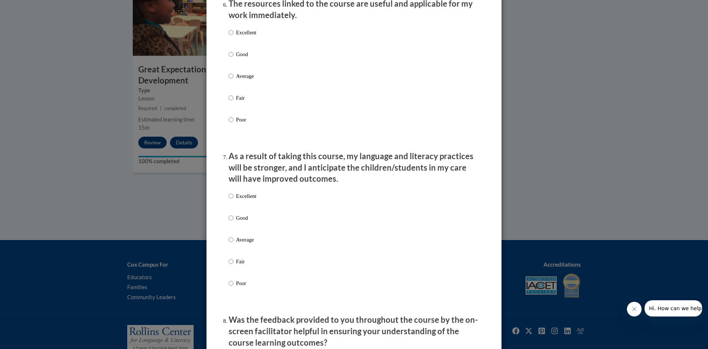
scroll to position [846, 0]
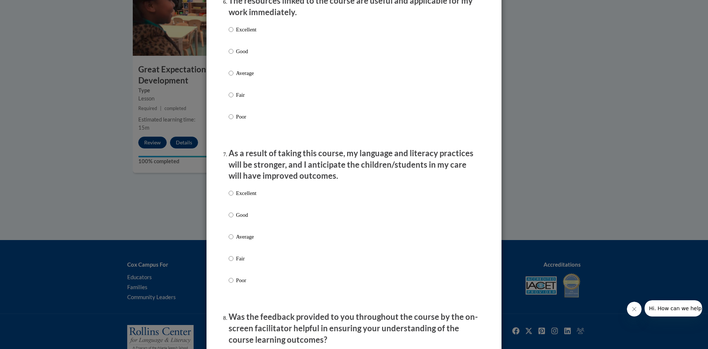
click at [253, 34] on p "Excellent" at bounding box center [246, 29] width 20 height 8
click at [233, 34] on input "Excellent" at bounding box center [231, 29] width 5 height 8
radio input "true"
click at [254, 197] on p "Excellent" at bounding box center [246, 193] width 20 height 8
click at [233, 197] on input "Excellent" at bounding box center [231, 193] width 5 height 8
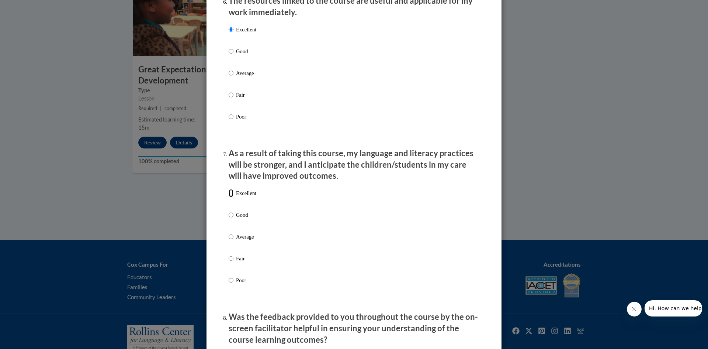
radio input "true"
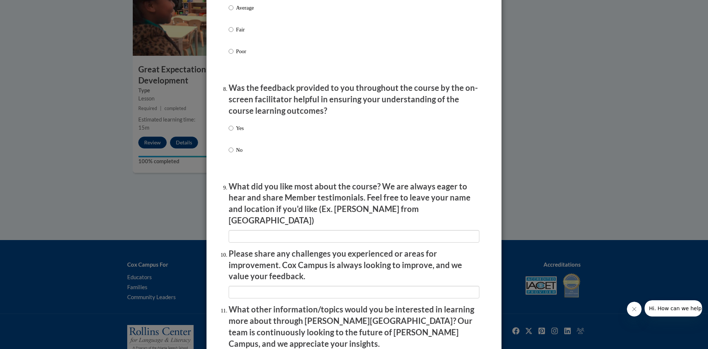
scroll to position [1184, 0]
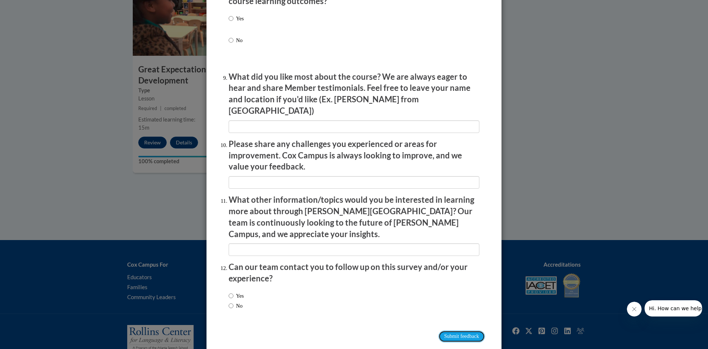
click at [440, 330] on input "Submit feedback" at bounding box center [462, 336] width 46 height 12
click at [465, 330] on input "Submitting" at bounding box center [462, 336] width 46 height 12
click at [471, 330] on input "Submitting" at bounding box center [462, 336] width 46 height 12
click at [469, 330] on input "Submitting" at bounding box center [462, 336] width 46 height 12
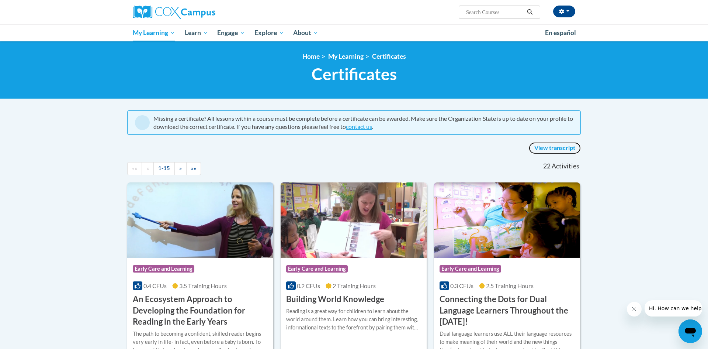
click at [563, 145] on link "View transcript" at bounding box center [555, 148] width 52 height 12
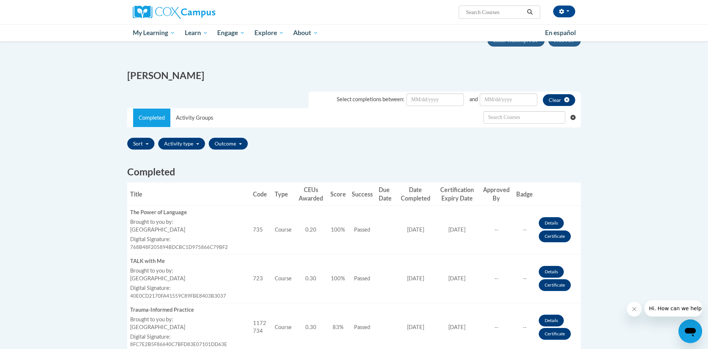
scroll to position [88, 0]
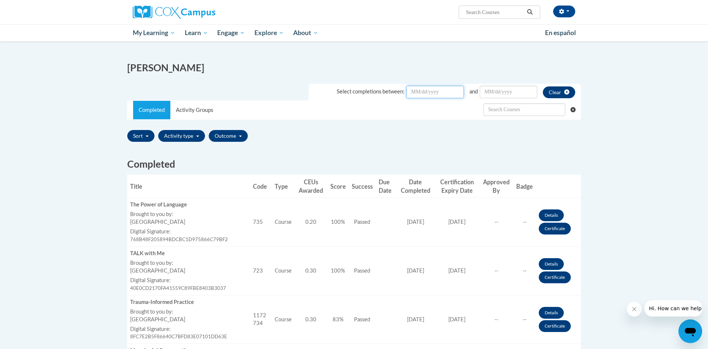
click at [430, 89] on input "Date Input" at bounding box center [435, 92] width 58 height 13
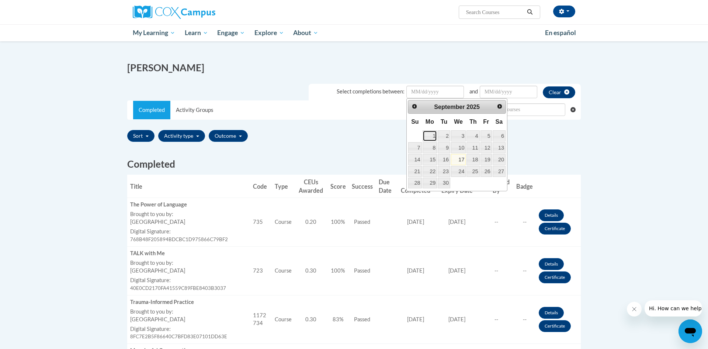
click at [433, 136] on link "1" at bounding box center [430, 135] width 15 height 11
type input "September/01/20252025"
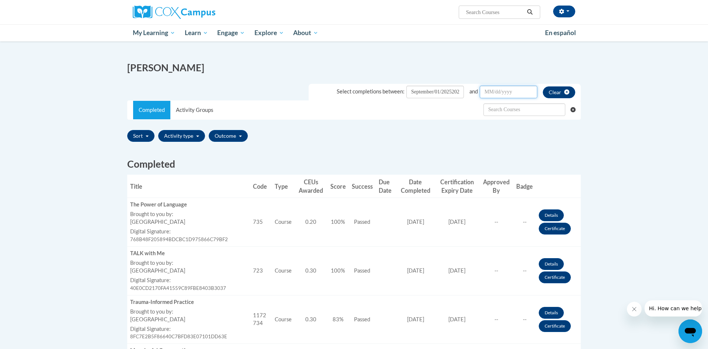
click at [511, 94] on input "Date Input" at bounding box center [509, 92] width 58 height 13
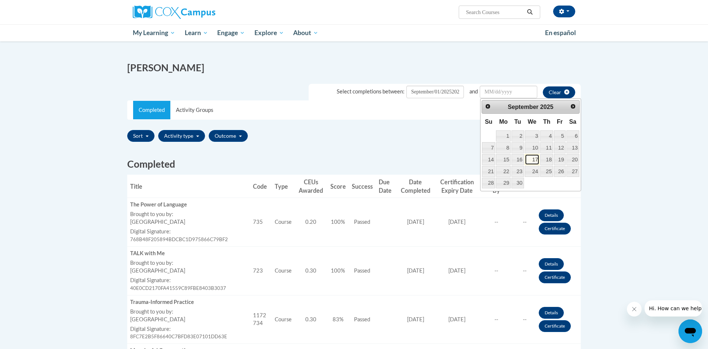
click at [534, 161] on link "17" at bounding box center [532, 159] width 15 height 11
type input "September/17/20252025"
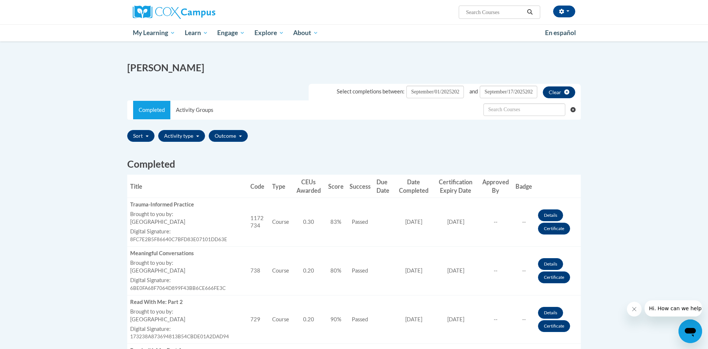
click at [557, 91] on button "Clear" at bounding box center [559, 92] width 32 height 12
click at [429, 93] on input "Date Input" at bounding box center [435, 92] width 58 height 13
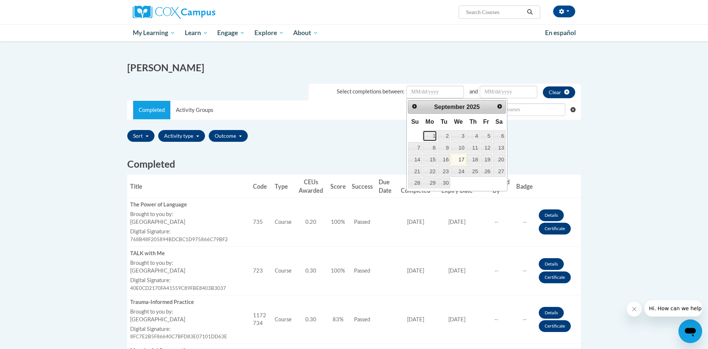
click at [433, 136] on link "1" at bounding box center [430, 135] width 15 height 11
type input "September/01/20252025"
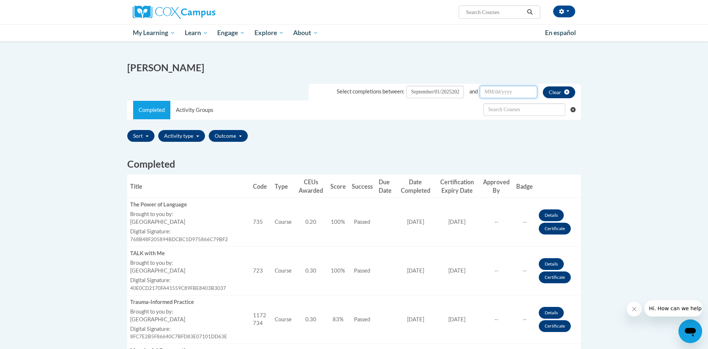
click at [496, 94] on input "Date Input" at bounding box center [509, 92] width 58 height 13
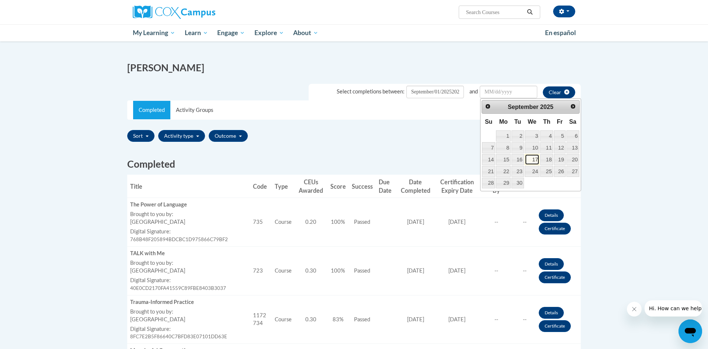
click at [536, 160] on link "17" at bounding box center [532, 159] width 15 height 11
type input "September/17/20252025"
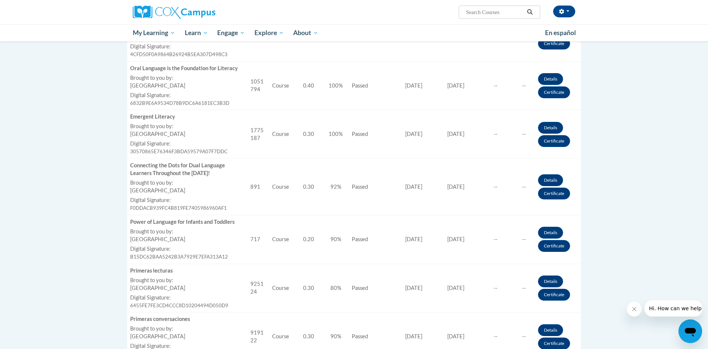
scroll to position [520, 0]
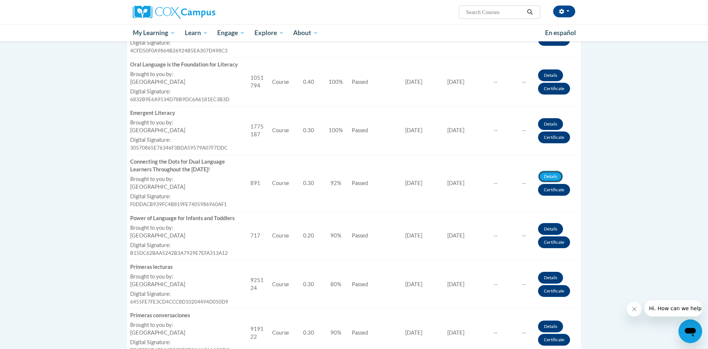
click at [556, 176] on link "Details" at bounding box center [550, 176] width 25 height 12
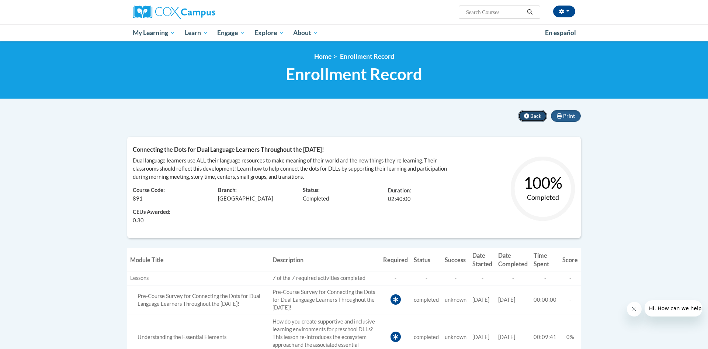
click at [534, 115] on span "Back" at bounding box center [535, 115] width 11 height 6
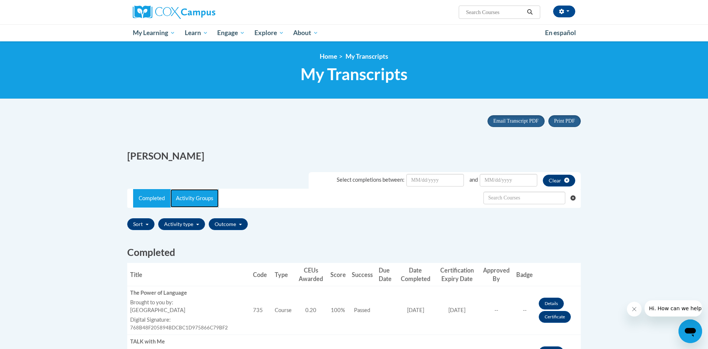
click at [195, 200] on link "Activity Groups" at bounding box center [194, 198] width 48 height 18
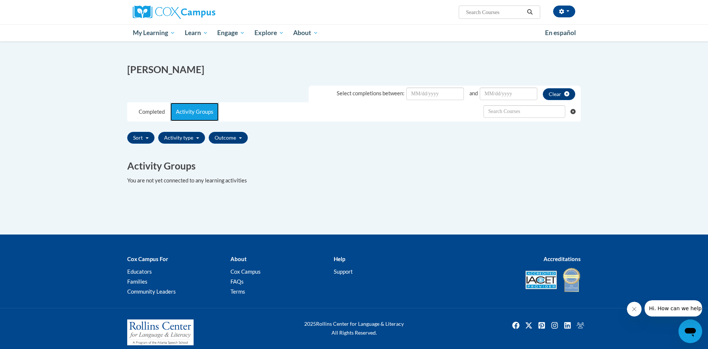
scroll to position [86, 0]
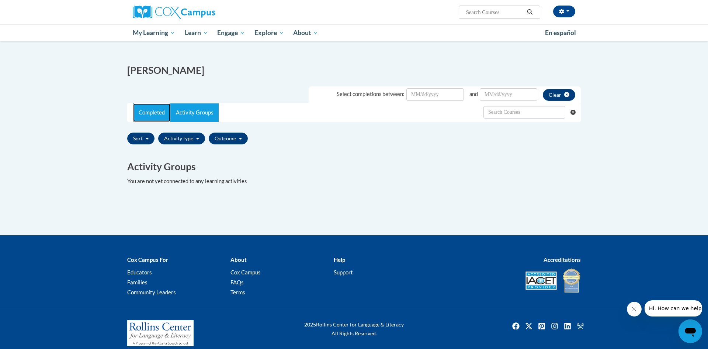
click at [148, 108] on link "Completed" at bounding box center [151, 112] width 37 height 18
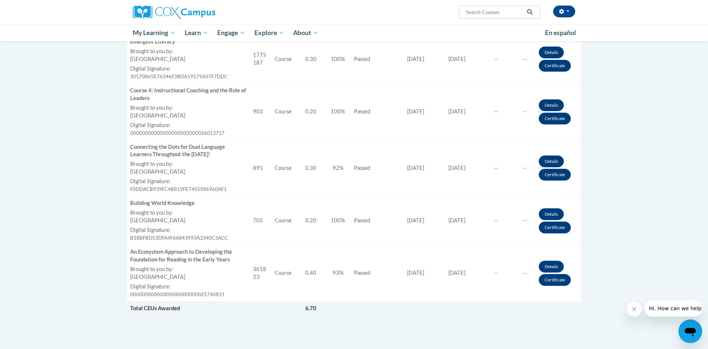
scroll to position [1094, 0]
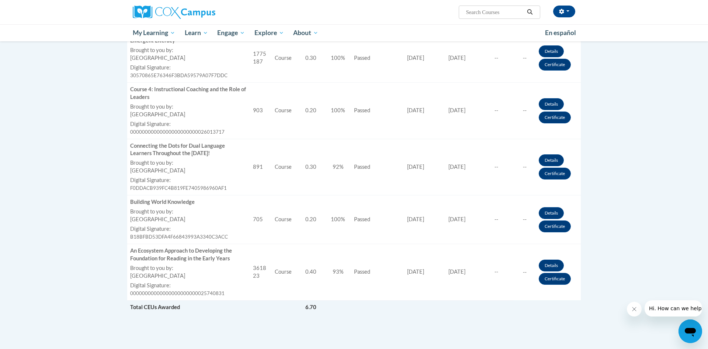
click at [500, 168] on td "Approved By --" at bounding box center [496, 167] width 34 height 56
click at [498, 172] on td "Approved By --" at bounding box center [496, 167] width 34 height 56
click at [539, 173] on link "Certificate" at bounding box center [555, 173] width 32 height 12
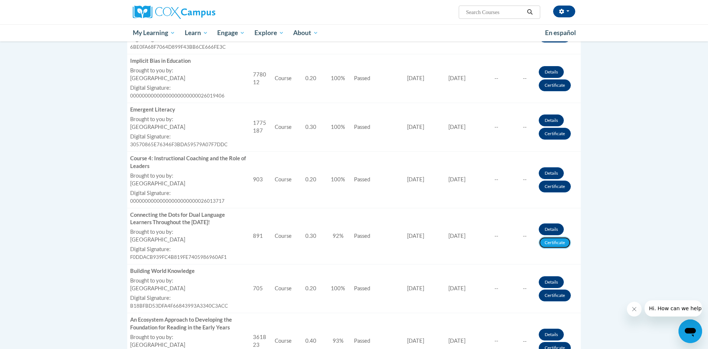
scroll to position [1014, 0]
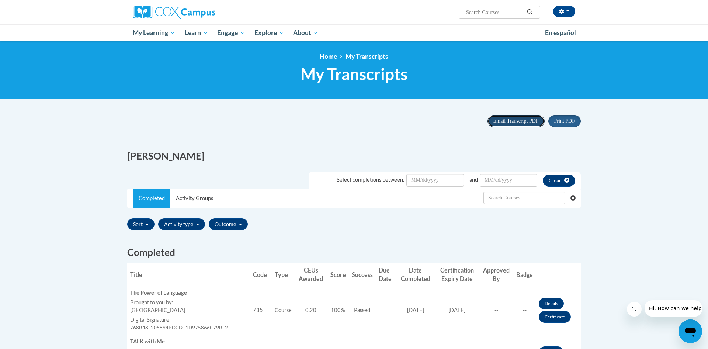
click at [523, 121] on span "Email Transcript PDF" at bounding box center [515, 121] width 45 height 6
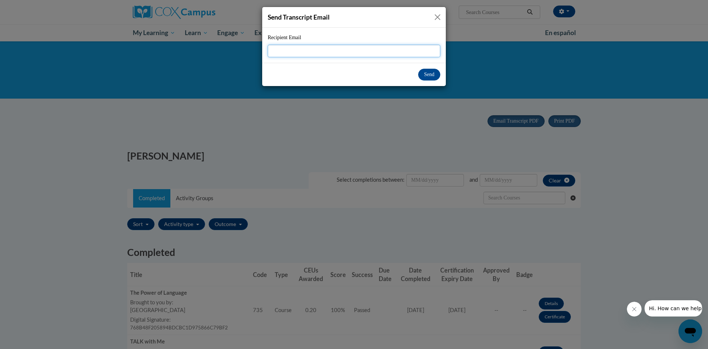
click at [343, 49] on input "Recipient Email" at bounding box center [354, 51] width 173 height 13
type input "duleivy@aol.com"
click at [427, 73] on button "Send" at bounding box center [429, 75] width 22 height 12
click at [431, 76] on button "Send" at bounding box center [429, 75] width 22 height 12
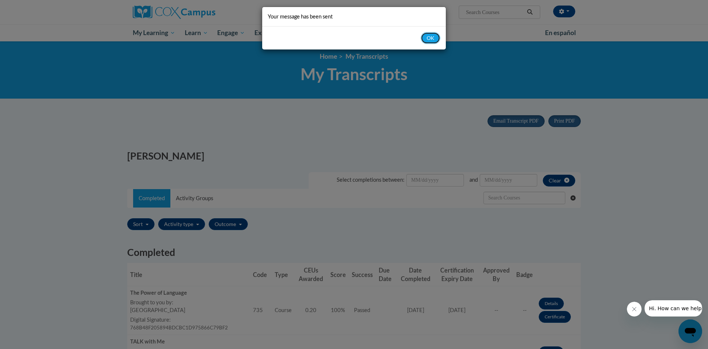
click at [432, 41] on button "OK" at bounding box center [431, 38] width 20 height 12
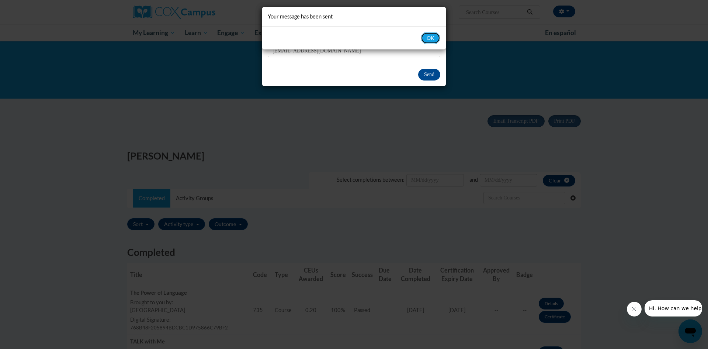
click at [436, 42] on button "OK" at bounding box center [431, 38] width 20 height 12
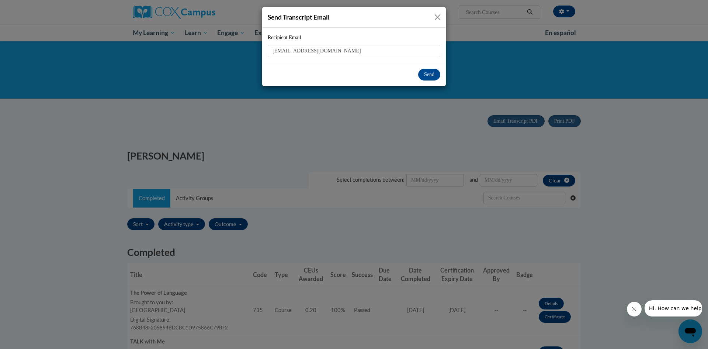
click at [440, 20] on button "Close" at bounding box center [437, 17] width 9 height 9
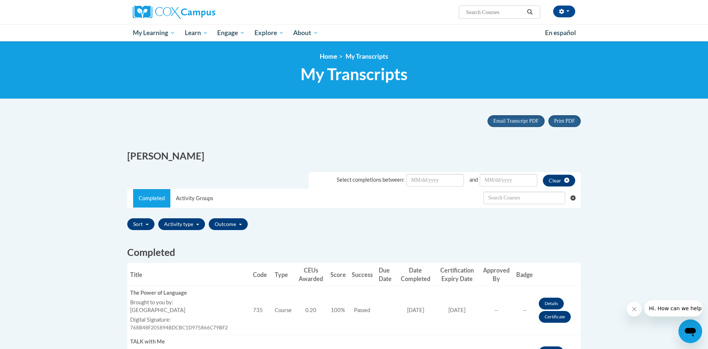
click at [0, 0] on span "Portrait" at bounding box center [0, 0] width 0 height 0
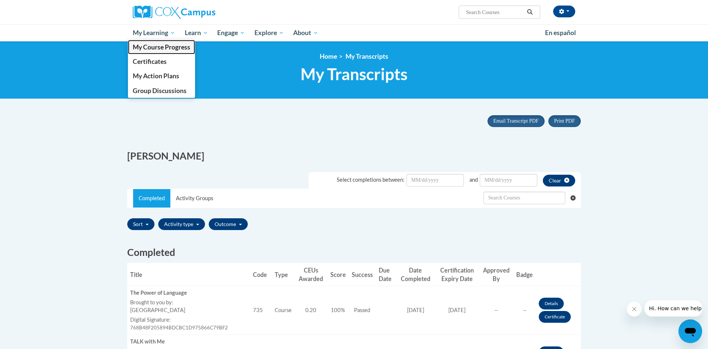
click at [155, 41] on link "My Course Progress" at bounding box center [161, 47] width 67 height 14
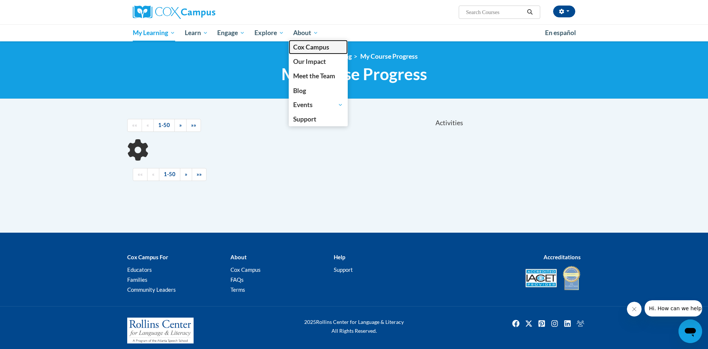
click at [307, 41] on link "Cox Campus" at bounding box center [318, 47] width 59 height 14
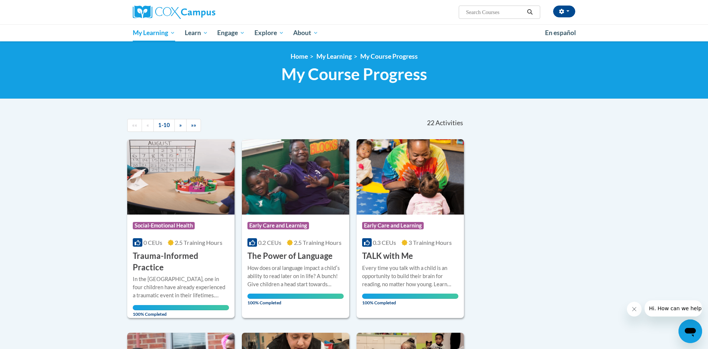
click at [260, 33] on span "Explore" at bounding box center [269, 32] width 30 height 9
click at [226, 35] on span "Engage" at bounding box center [231, 32] width 28 height 9
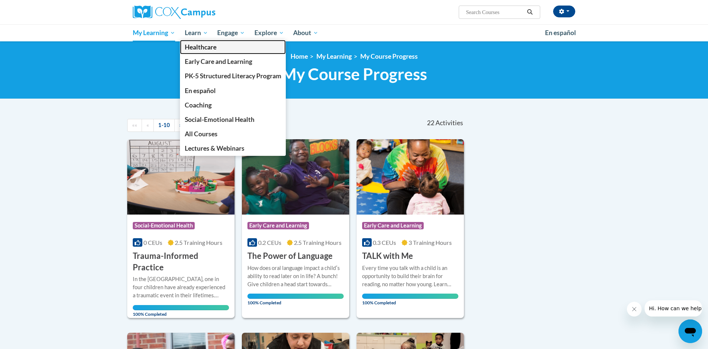
click at [196, 41] on link "Healthcare" at bounding box center [233, 47] width 106 height 14
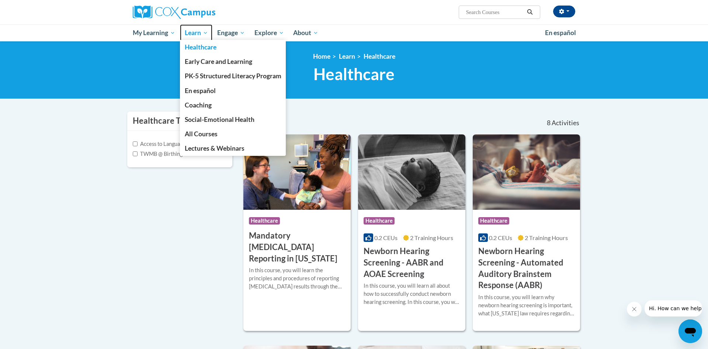
click at [207, 34] on span "Learn" at bounding box center [196, 32] width 23 height 9
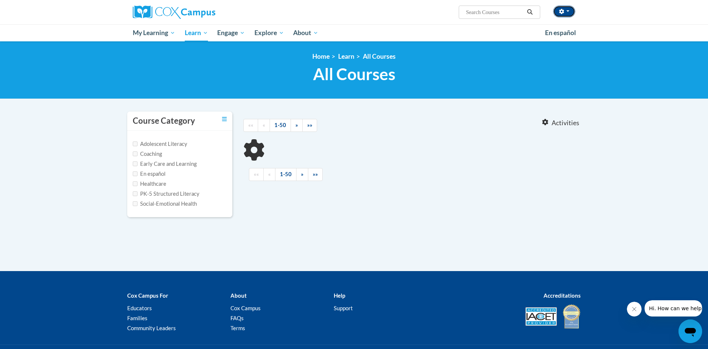
click at [562, 11] on icon "button" at bounding box center [561, 11] width 5 height 5
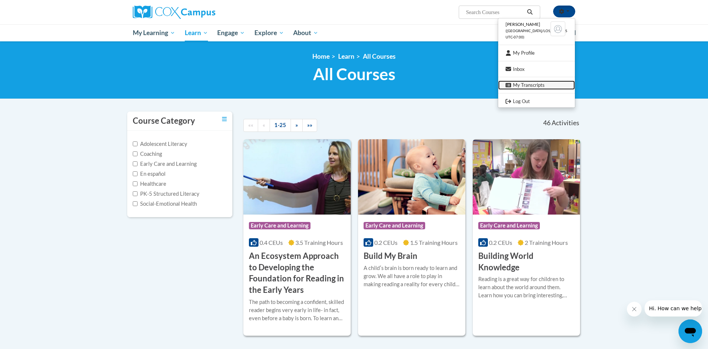
click at [530, 86] on link "My Transcripts" at bounding box center [536, 84] width 77 height 9
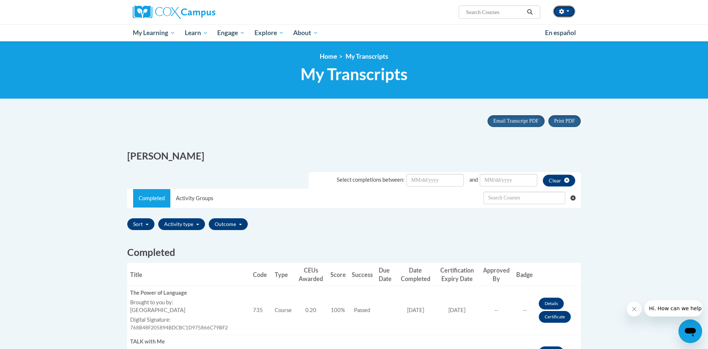
click at [562, 11] on icon "button" at bounding box center [561, 11] width 5 height 5
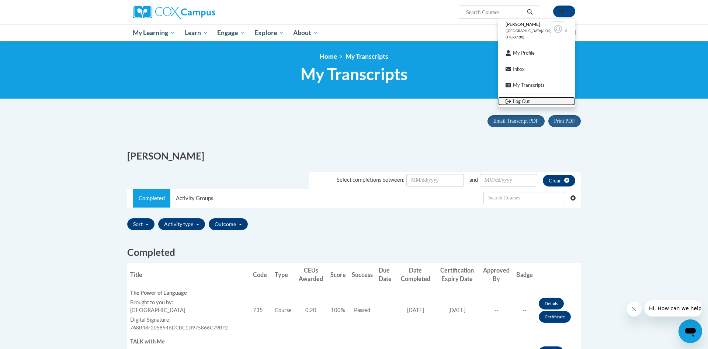
click at [523, 101] on link "Log Out" at bounding box center [536, 101] width 77 height 9
